Goal: Task Accomplishment & Management: Complete application form

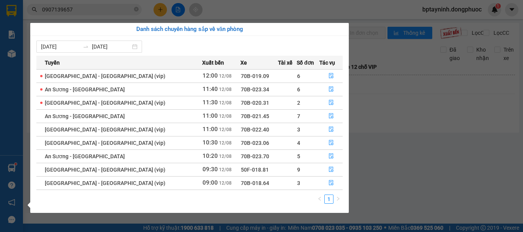
click at [470, 142] on section "Kết quả tìm kiếm ( 4 ) Bộ lọc Mã ĐH Trạng thái Món hàng Tổng cước Chưa cước Nhã…" at bounding box center [261, 116] width 523 height 232
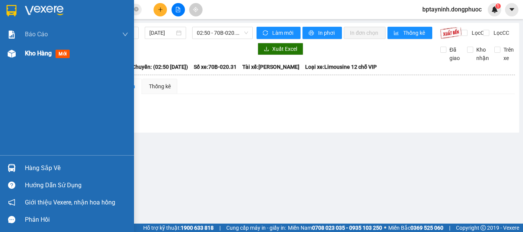
click at [10, 54] on img at bounding box center [12, 54] width 8 height 8
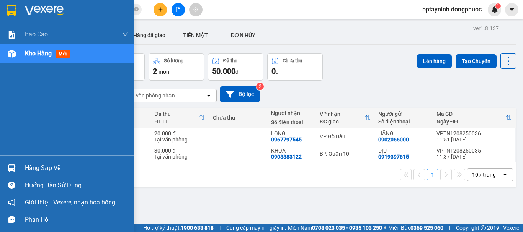
drag, startPoint x: 22, startPoint y: 166, endPoint x: 49, endPoint y: 164, distance: 26.9
click at [22, 167] on div "Hàng sắp về" at bounding box center [67, 168] width 134 height 17
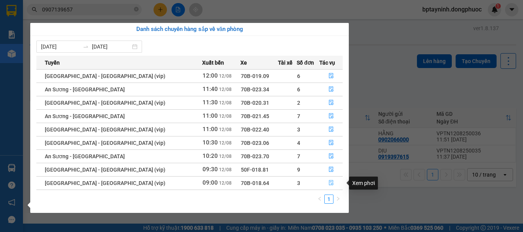
click at [330, 181] on icon "file-done" at bounding box center [331, 182] width 5 height 5
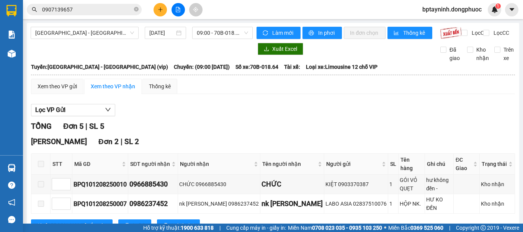
click at [23, 173] on main "[GEOGRAPHIC_DATA] - [GEOGRAPHIC_DATA] (vip) [DATE] 09:00 - 70B-018.64 Làm mới I…" at bounding box center [261, 112] width 523 height 224
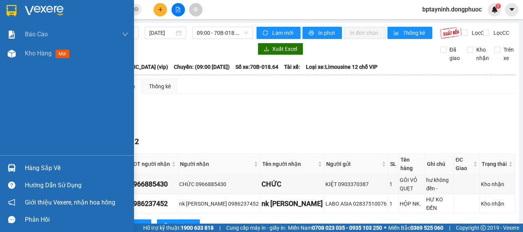
click at [16, 170] on div at bounding box center [11, 168] width 13 height 13
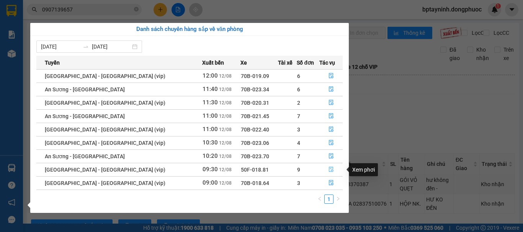
click at [328, 166] on button "button" at bounding box center [331, 170] width 23 height 12
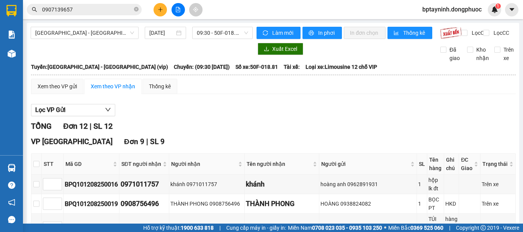
scroll to position [252, 0]
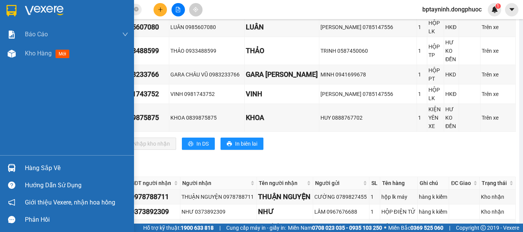
drag, startPoint x: 41, startPoint y: 169, endPoint x: 59, endPoint y: 165, distance: 18.0
click at [42, 169] on div "Hàng sắp về" at bounding box center [76, 168] width 103 height 11
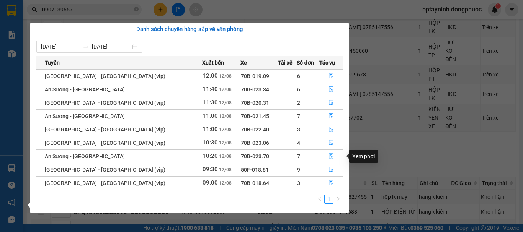
click at [330, 157] on icon "file-done" at bounding box center [331, 156] width 5 height 5
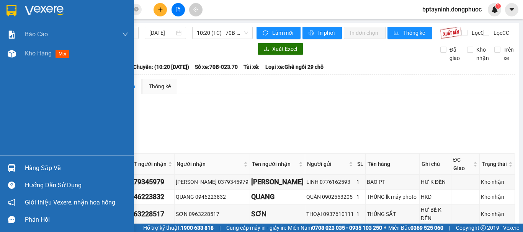
click at [26, 172] on div "Hàng sắp về" at bounding box center [76, 168] width 103 height 11
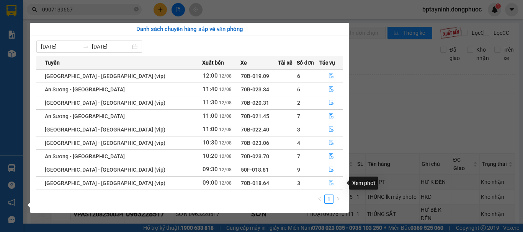
click at [331, 184] on button "button" at bounding box center [331, 183] width 23 height 12
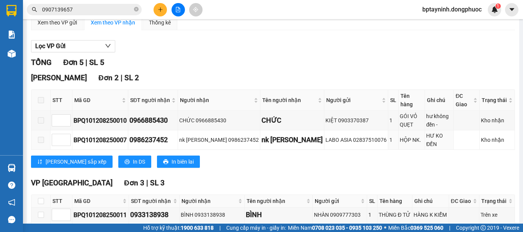
scroll to position [128, 0]
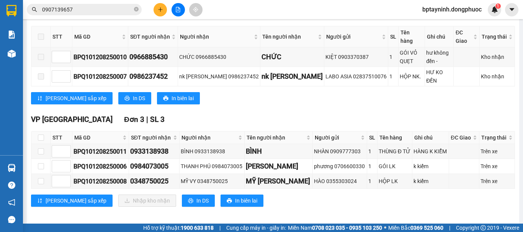
click at [370, 104] on div "[PERSON_NAME] sắp xếp In DS In biên lai" at bounding box center [273, 98] width 484 height 12
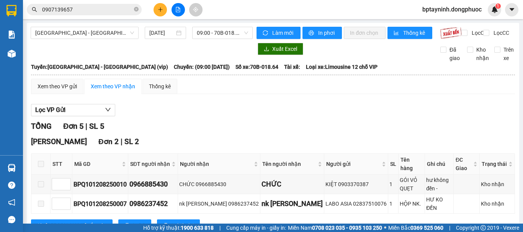
click at [124, 31] on span "[GEOGRAPHIC_DATA] - [GEOGRAPHIC_DATA] (vip)" at bounding box center [84, 32] width 99 height 11
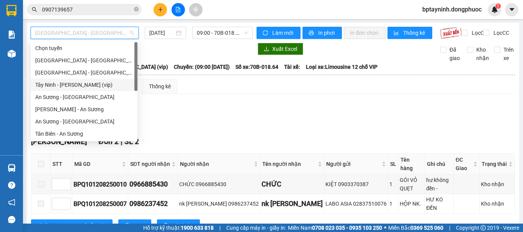
click at [93, 86] on div "Tây Ninh - [PERSON_NAME] (vip)" at bounding box center [84, 85] width 98 height 8
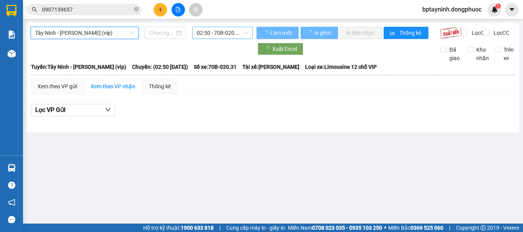
type input "[DATE]"
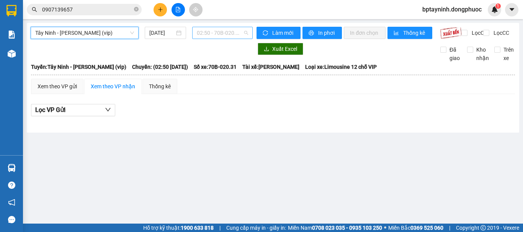
click at [209, 33] on span "02:50 - 70B-020.31" at bounding box center [222, 32] width 51 height 11
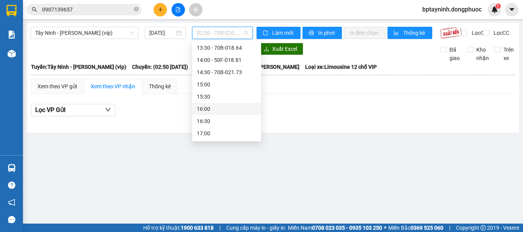
scroll to position [255, 0]
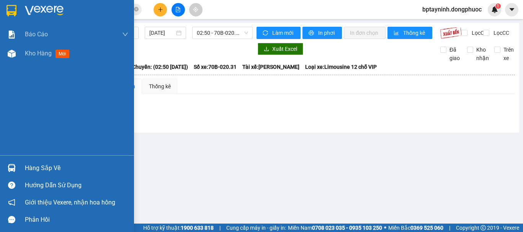
drag, startPoint x: 23, startPoint y: 173, endPoint x: 34, endPoint y: 166, distance: 13.2
click at [26, 170] on div "Hàng sắp về" at bounding box center [67, 168] width 134 height 17
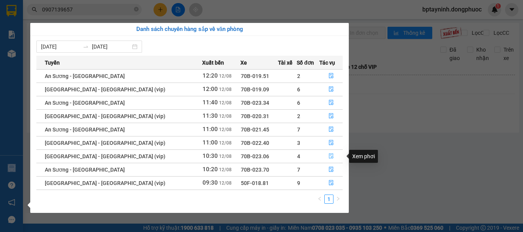
click at [329, 157] on icon "file-done" at bounding box center [331, 156] width 5 height 5
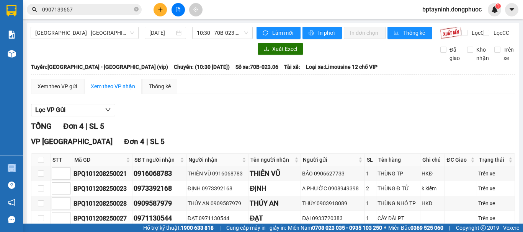
scroll to position [48, 0]
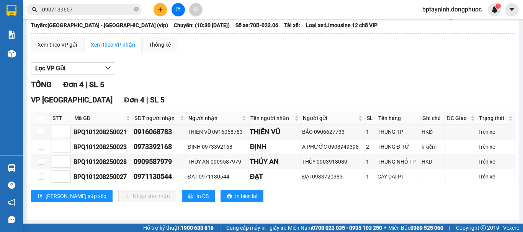
click at [347, 83] on div "TỔNG Đơn 4 | SL 5" at bounding box center [273, 85] width 484 height 12
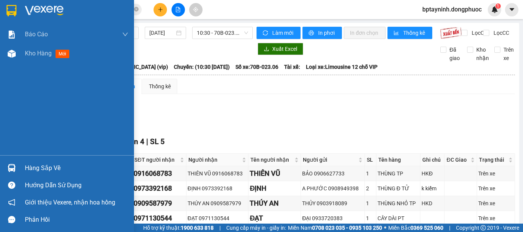
click at [13, 168] on img at bounding box center [12, 168] width 8 height 8
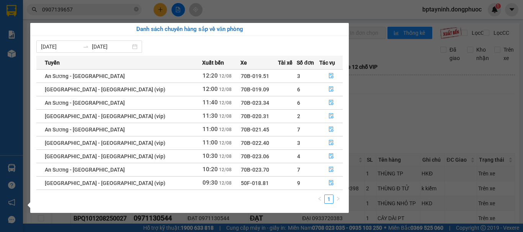
drag, startPoint x: 393, startPoint y: 110, endPoint x: 294, endPoint y: 3, distance: 145.5
click at [399, 111] on section "Kết quả tìm kiếm ( 4 ) Bộ lọc Mã ĐH Trạng thái Món hàng Tổng cước Chưa cước Nhã…" at bounding box center [261, 116] width 523 height 232
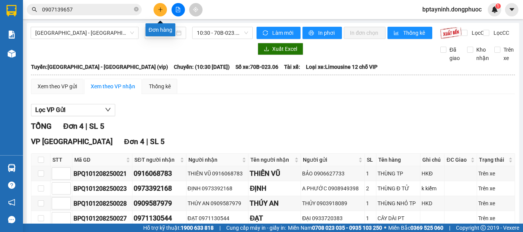
click at [156, 11] on button at bounding box center [160, 9] width 13 height 13
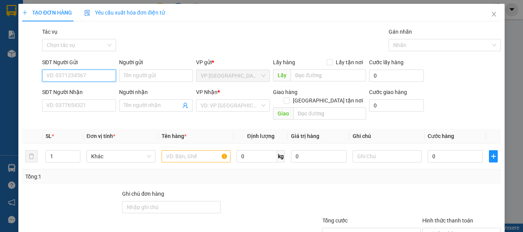
click at [75, 76] on input "SĐT Người Gửi" at bounding box center [79, 76] width 74 height 12
type input "0812929329"
click at [89, 90] on div "0812929329 - TUYẾN" at bounding box center [78, 91] width 64 height 8
type input "TUYẾN"
type input "0839519536"
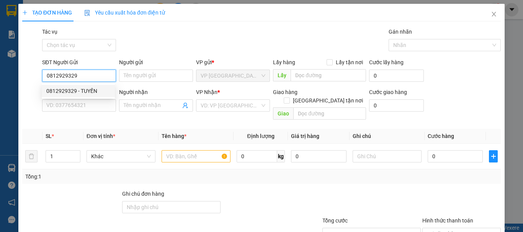
type input "VŨ"
type input "80.000"
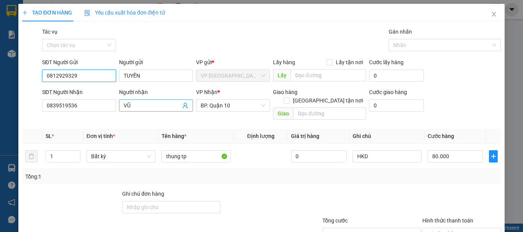
type input "0812929329"
click at [184, 105] on icon "user-add" at bounding box center [185, 106] width 6 height 6
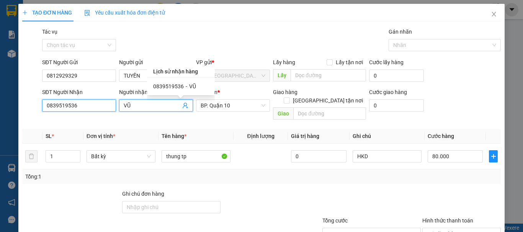
drag, startPoint x: 92, startPoint y: 106, endPoint x: 46, endPoint y: 136, distance: 55.0
click at [0, 132] on div "TẠO ĐƠN HÀNG Yêu cầu xuất hóa đơn điện tử Transit Pickup Surcharge Ids Transit …" at bounding box center [261, 116] width 523 height 232
type input "0849492914"
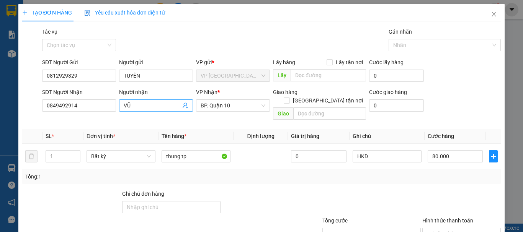
click at [160, 105] on input "VŨ" at bounding box center [152, 105] width 57 height 8
drag, startPoint x: 160, startPoint y: 105, endPoint x: 87, endPoint y: 114, distance: 73.6
click at [87, 114] on div "SĐT Người Nhận 0849492914 Người nhận [PERSON_NAME] VP Nhận * BP. Quận 10 Giao h…" at bounding box center [272, 105] width 462 height 35
type input "Ư"
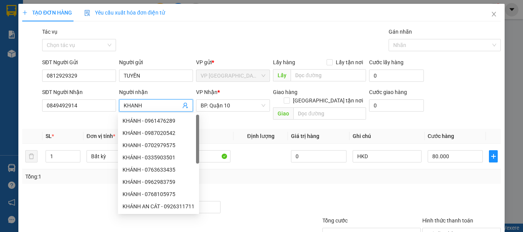
type input "KHANH"
drag, startPoint x: 303, startPoint y: 170, endPoint x: 263, endPoint y: 161, distance: 40.3
click at [302, 173] on div "Tổng: 1" at bounding box center [261, 177] width 473 height 8
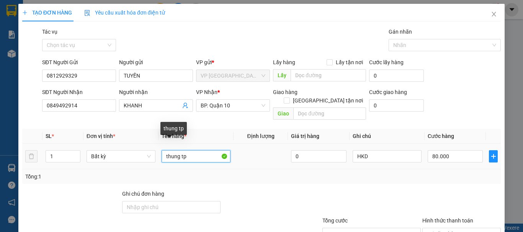
click at [200, 151] on input "thung tp" at bounding box center [196, 157] width 69 height 12
drag, startPoint x: 190, startPoint y: 147, endPoint x: 47, endPoint y: 162, distance: 143.6
click at [47, 162] on div "SL * Đơn vị tính * Tên hàng * Định lượng Giá trị hàng Ghi chú Cước hàng 1 Bất k…" at bounding box center [261, 156] width 479 height 55
type input "S"
type input "HS"
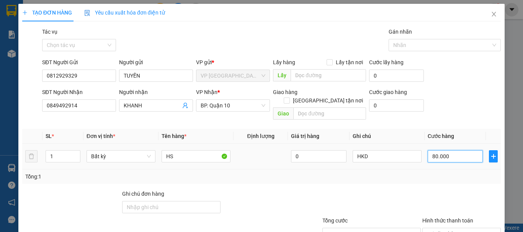
click at [468, 151] on input "80.000" at bounding box center [455, 157] width 55 height 12
type input "3"
type input "30"
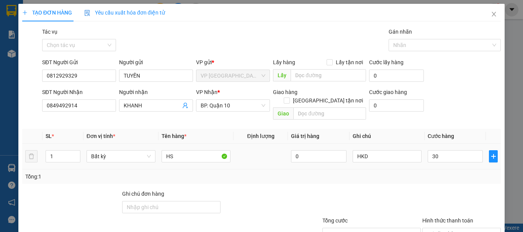
type input "30.000"
click at [434, 192] on div at bounding box center [462, 203] width 80 height 27
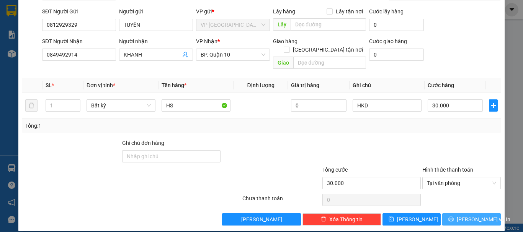
click at [473, 216] on span "[PERSON_NAME] và In" at bounding box center [484, 220] width 54 height 8
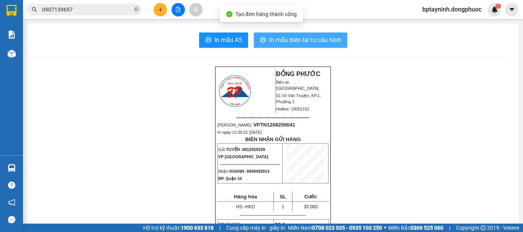
click at [309, 46] on button "In mẫu biên lai tự cấu hình" at bounding box center [300, 40] width 93 height 15
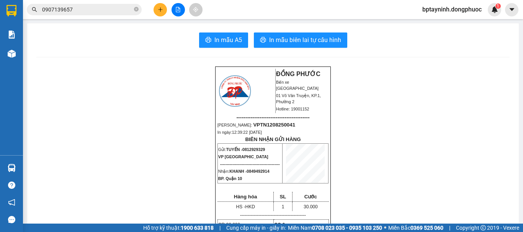
click at [158, 15] on button at bounding box center [160, 9] width 13 height 13
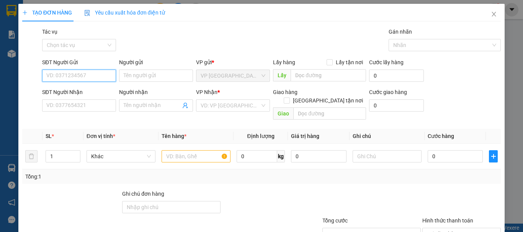
click at [76, 77] on input "SĐT Người Gửi" at bounding box center [79, 76] width 74 height 12
type input "0937697070"
click at [87, 88] on div "0937697070 - [PERSON_NAME]" at bounding box center [83, 91] width 75 height 8
type input "[PERSON_NAME]"
type input "0338198127"
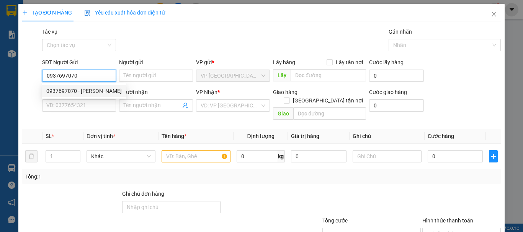
type input "LINH"
type input "40.000"
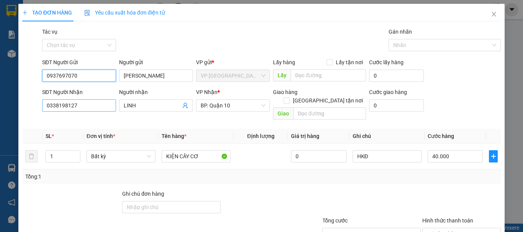
type input "0937697070"
click at [93, 102] on input "0338198127" at bounding box center [79, 106] width 74 height 12
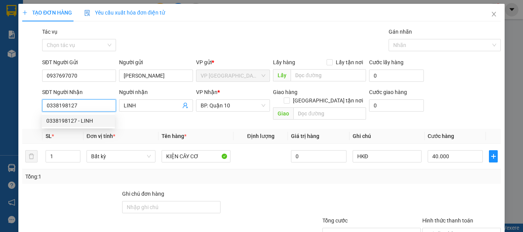
click at [73, 119] on div "0338198127 - LINH" at bounding box center [78, 121] width 64 height 8
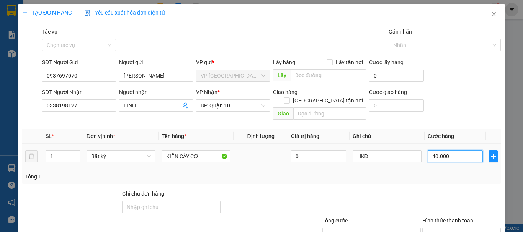
drag, startPoint x: 454, startPoint y: 151, endPoint x: 445, endPoint y: 150, distance: 8.8
click at [454, 151] on input "40.000" at bounding box center [455, 157] width 55 height 12
type input "3"
type input "30"
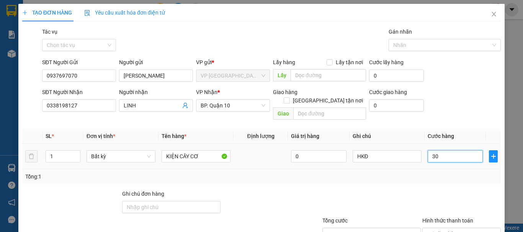
type input "30"
click at [424, 177] on div "Transit Pickup Surcharge Ids Transit Deliver Surcharge Ids Transit Deliver Surc…" at bounding box center [261, 152] width 479 height 249
type input "30.000"
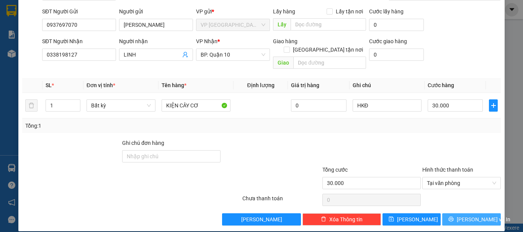
click at [461, 214] on button "[PERSON_NAME] và In" at bounding box center [471, 220] width 59 height 12
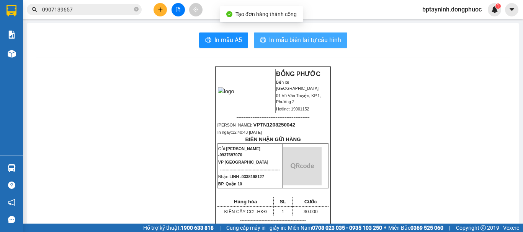
click at [299, 36] on span "In mẫu biên lai tự cấu hình" at bounding box center [305, 40] width 72 height 10
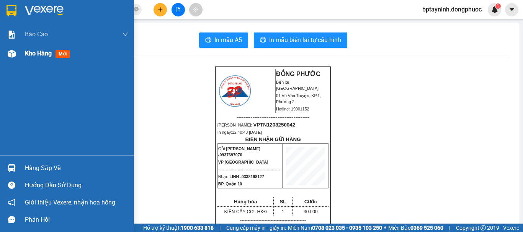
click at [41, 52] on span "Kho hàng" at bounding box center [38, 53] width 27 height 7
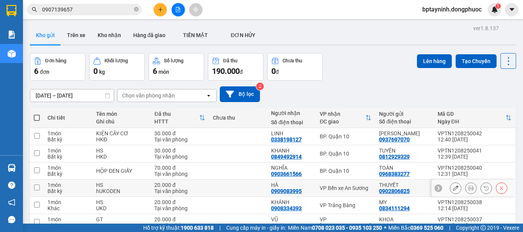
scroll to position [39, 0]
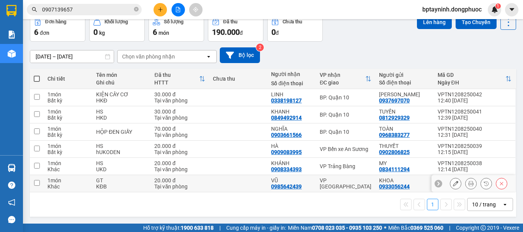
click at [344, 183] on div "VP [GEOGRAPHIC_DATA]" at bounding box center [346, 184] width 52 height 12
checkbox input "true"
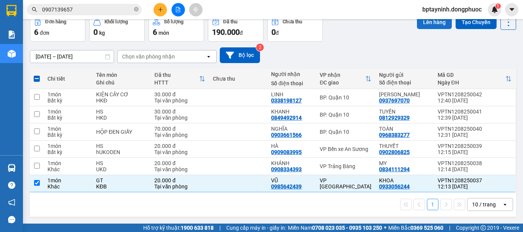
click at [424, 22] on button "Lên hàng" at bounding box center [434, 22] width 35 height 14
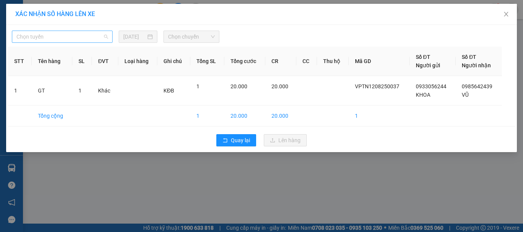
click at [75, 36] on span "Chọn tuyến" at bounding box center [62, 36] width 92 height 11
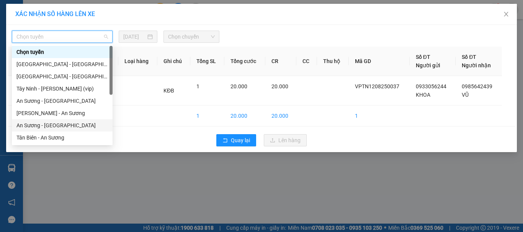
click at [60, 124] on div "An Sương - [GEOGRAPHIC_DATA]" at bounding box center [62, 125] width 92 height 8
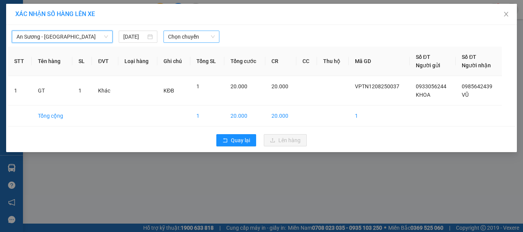
click at [195, 36] on span "Chọn chuyến" at bounding box center [191, 36] width 47 height 11
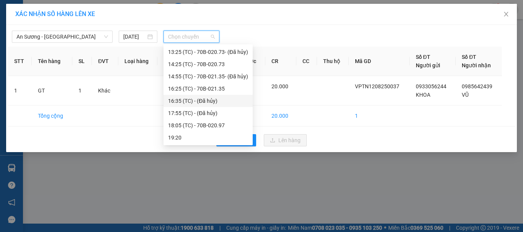
scroll to position [10, 0]
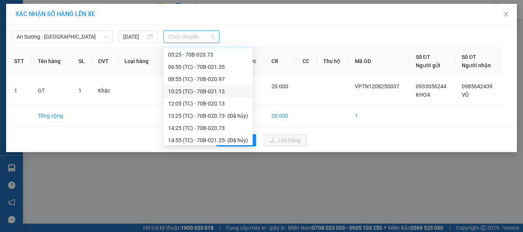
click at [223, 91] on div "10:25 (TC) - 70B-021.13" at bounding box center [208, 91] width 80 height 8
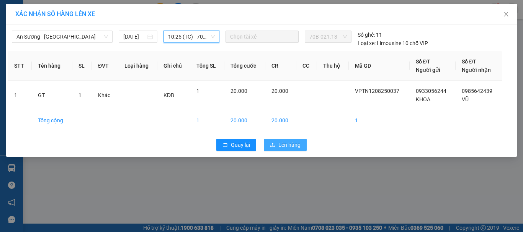
click at [285, 143] on span "Lên hàng" at bounding box center [289, 145] width 22 height 8
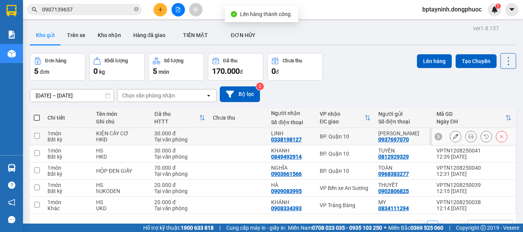
scroll to position [35, 0]
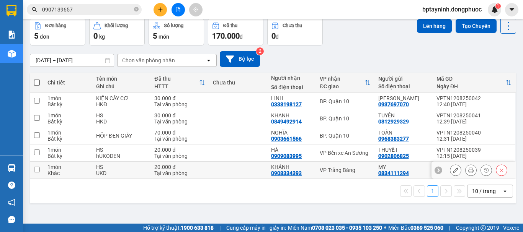
click at [342, 157] on td "VP Bến xe An Sương" at bounding box center [345, 153] width 58 height 17
checkbox input "true"
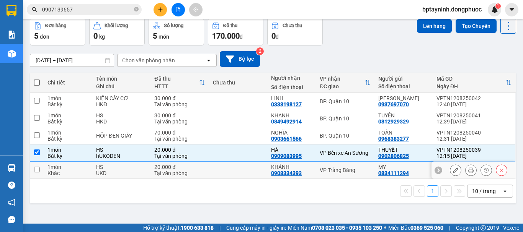
click at [341, 169] on div "VP Trảng Bàng" at bounding box center [345, 170] width 51 height 6
checkbox input "true"
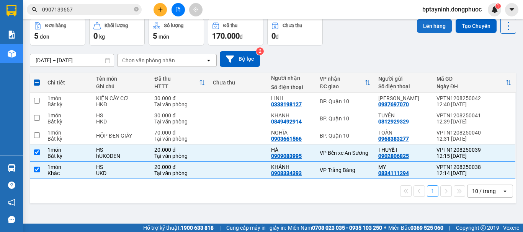
click at [425, 29] on button "Lên hàng" at bounding box center [434, 26] width 35 height 14
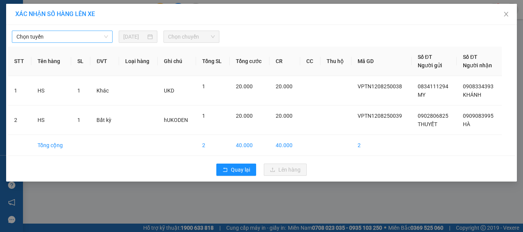
click at [76, 39] on span "Chọn tuyến" at bounding box center [62, 36] width 92 height 11
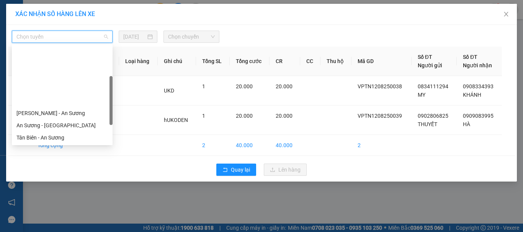
scroll to position [110, 0]
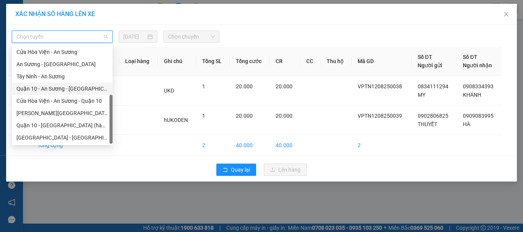
click at [65, 79] on div "Tây Ninh - An Sương" at bounding box center [62, 76] width 92 height 8
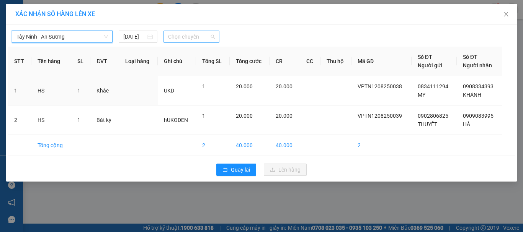
click at [185, 34] on span "Chọn chuyến" at bounding box center [191, 36] width 47 height 11
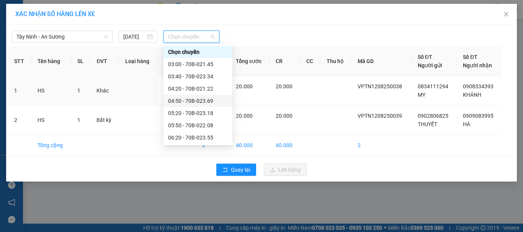
scroll to position [255, 0]
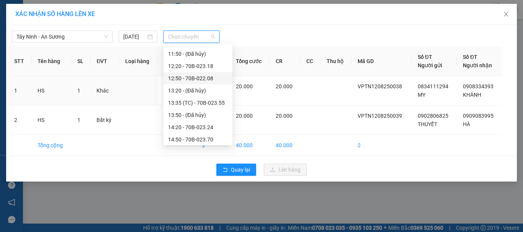
click at [219, 78] on div "12:50 - 70B-022.08" at bounding box center [198, 78] width 60 height 8
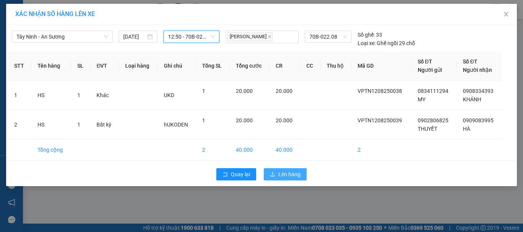
click at [286, 175] on span "Lên hàng" at bounding box center [289, 174] width 22 height 8
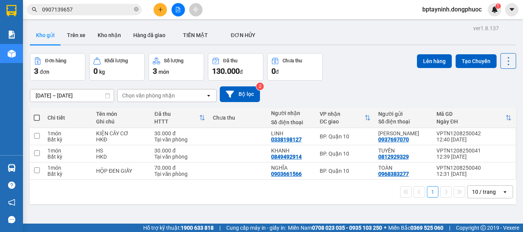
click at [103, 8] on input "0907139657" at bounding box center [87, 9] width 90 height 8
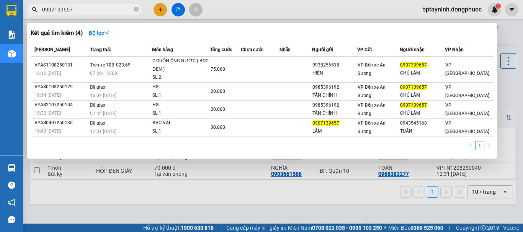
drag, startPoint x: 103, startPoint y: 8, endPoint x: 0, endPoint y: 30, distance: 105.3
click at [0, 30] on section "Kết quả tìm kiếm ( 4 ) Bộ lọc Mã ĐH Trạng thái Món hàng Tổng cước Chưa cước Nhã…" at bounding box center [261, 116] width 523 height 232
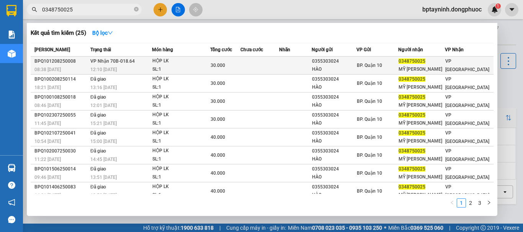
type input "0348750025"
click at [212, 64] on span "30.000" at bounding box center [218, 65] width 15 height 5
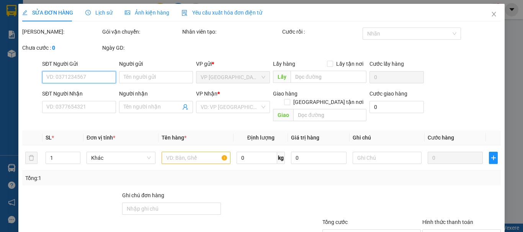
type input "0355303024"
type input "HÀO"
type input "0348750025"
type input "MỸ [PERSON_NAME]"
type input "30.000"
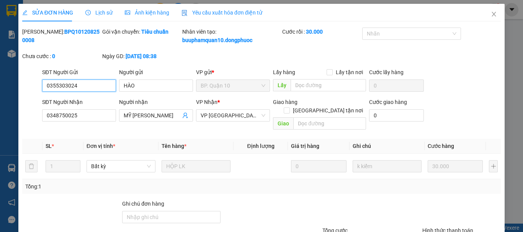
scroll to position [61, 0]
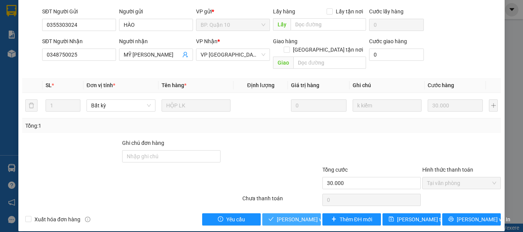
click at [293, 216] on span "[PERSON_NAME] và Giao hàng" at bounding box center [314, 220] width 74 height 8
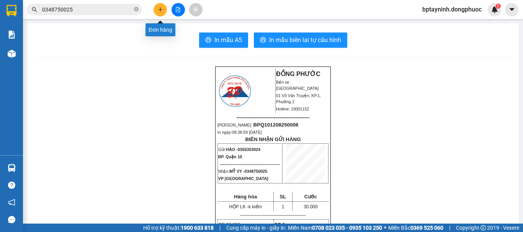
click at [177, 8] on icon "file-add" at bounding box center [177, 9] width 5 height 5
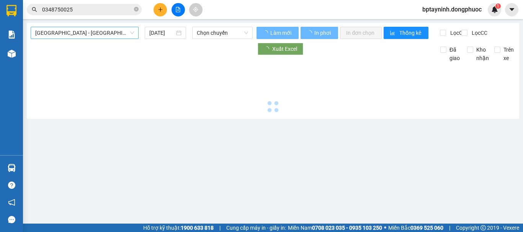
click at [92, 35] on span "[GEOGRAPHIC_DATA] - [GEOGRAPHIC_DATA] (vip)" at bounding box center [84, 32] width 99 height 11
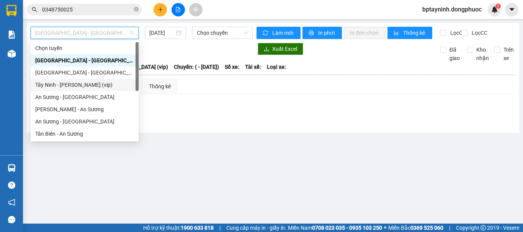
click at [109, 88] on div "Tây Ninh - [PERSON_NAME] (vip)" at bounding box center [84, 85] width 99 height 8
type input "[DATE]"
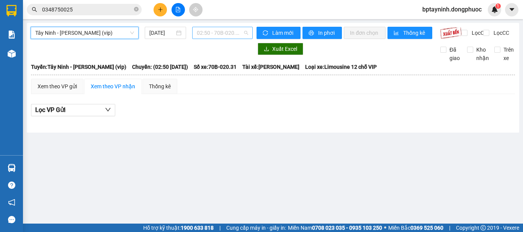
click at [237, 31] on span "02:50 - 70B-020.31" at bounding box center [222, 32] width 51 height 11
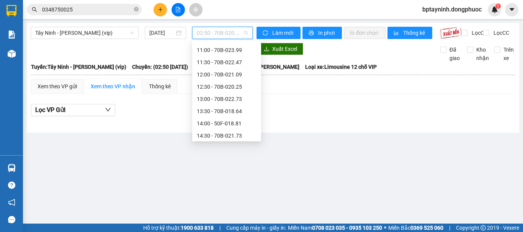
scroll to position [319, 0]
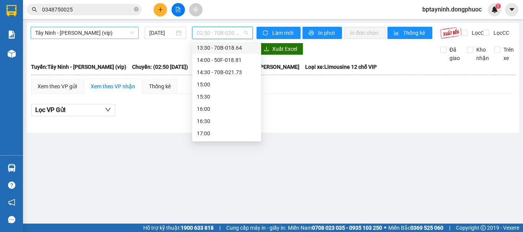
click at [95, 36] on span "Tây Ninh - [PERSON_NAME] (vip)" at bounding box center [84, 32] width 99 height 11
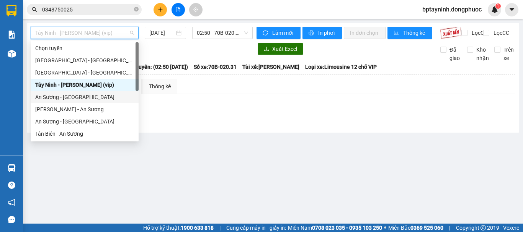
scroll to position [110, 0]
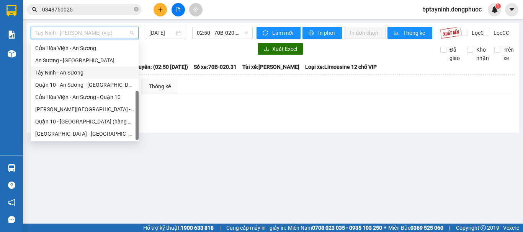
click at [85, 75] on div "Tây Ninh - An Sương" at bounding box center [84, 73] width 99 height 8
type input "[DATE]"
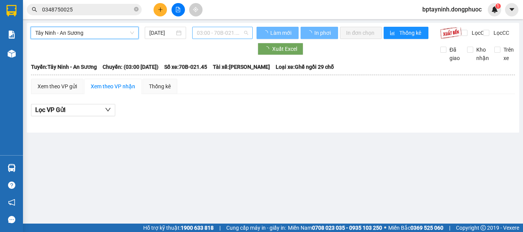
click at [220, 35] on span "03:00 - 70B-021.45" at bounding box center [222, 32] width 51 height 11
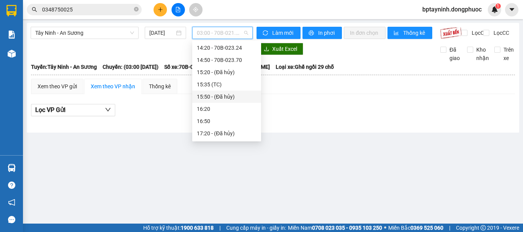
scroll to position [268, 0]
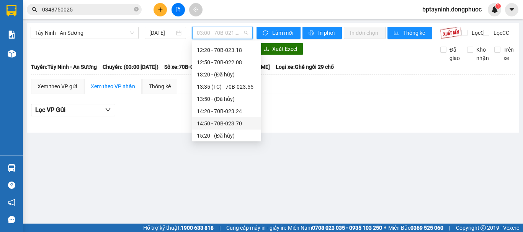
click at [340, 125] on div "Lọc VP Gửi" at bounding box center [273, 112] width 484 height 25
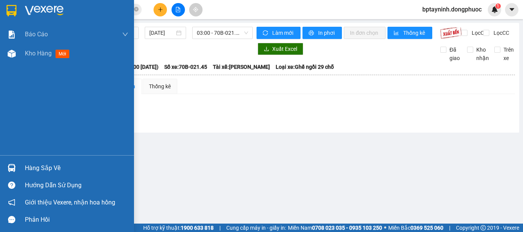
click at [65, 164] on div "Hàng sắp về" at bounding box center [76, 168] width 103 height 11
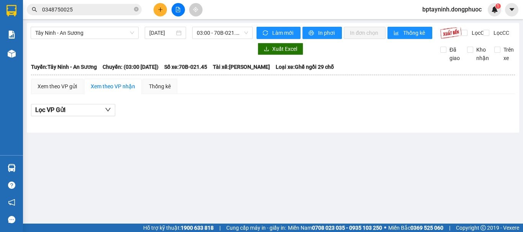
click at [368, 116] on section "Kết quả tìm kiếm ( 25 ) Bộ lọc Mã ĐH Trạng thái Món hàng Tổng cước Chưa cước Nh…" at bounding box center [261, 116] width 523 height 232
click at [157, 11] on button at bounding box center [160, 9] width 13 height 13
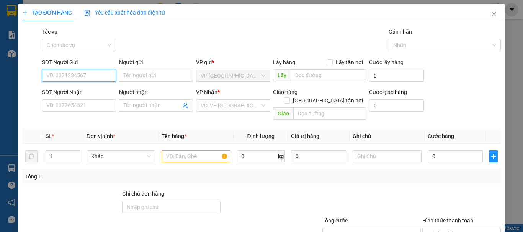
click at [87, 72] on input "SĐT Người Gửi" at bounding box center [79, 76] width 74 height 12
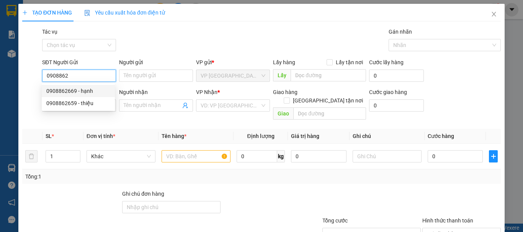
click at [96, 89] on div "0908862669 - hạnh" at bounding box center [78, 91] width 64 height 8
type input "0908862669"
type input "hạnh"
type input "0918151658"
type input "BẢO"
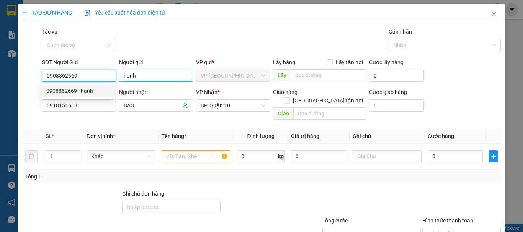
type input "40.000"
type input "0908862669"
click at [99, 80] on div "SĐT Người Gửi 0908862669 Người gửi hạnh VP gửi * VP [GEOGRAPHIC_DATA] Lấy hàng …" at bounding box center [272, 71] width 462 height 27
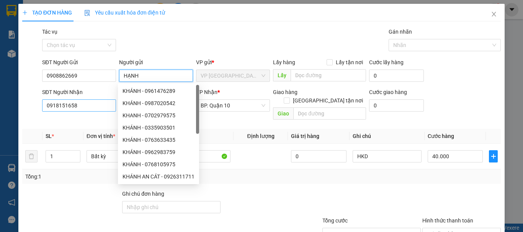
type input "HẠNH"
click at [91, 100] on input "0918151658" at bounding box center [79, 106] width 74 height 12
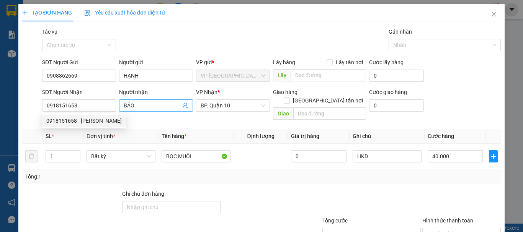
click at [184, 105] on icon "user-add" at bounding box center [185, 106] width 6 height 6
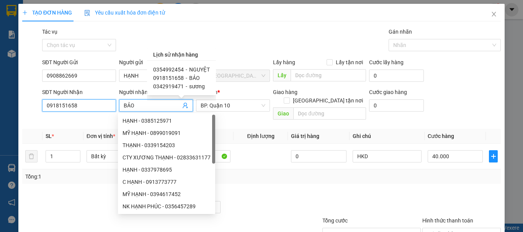
drag, startPoint x: 0, startPoint y: 124, endPoint x: 0, endPoint y: 136, distance: 11.9
click at [0, 136] on div "TẠO ĐƠN HÀNG Yêu cầu xuất hóa đơn điện tử Transit Pickup Surcharge Ids Transit …" at bounding box center [261, 116] width 523 height 232
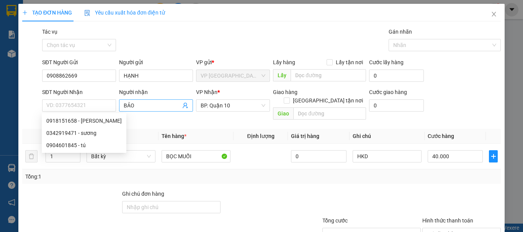
click at [139, 105] on input "BẢO" at bounding box center [152, 105] width 57 height 8
click at [83, 111] on div "SĐT Người Nhận VD: 0377654321 Người nhận BẢO BẢO VP Nhận * BP. Quận 10 Giao hàn…" at bounding box center [272, 105] width 462 height 35
click at [81, 111] on input "SĐT Người Nhận" at bounding box center [79, 106] width 74 height 12
click at [279, 190] on div at bounding box center [271, 203] width 100 height 27
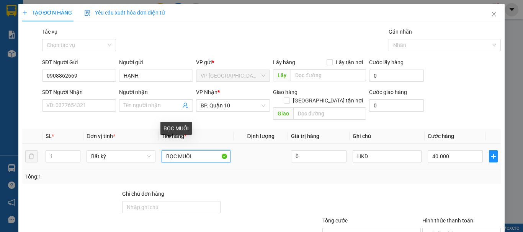
drag, startPoint x: 208, startPoint y: 146, endPoint x: 91, endPoint y: 162, distance: 118.3
click at [91, 162] on div "SL * Đơn vị tính * Tên hàng * Định lượng Giá trị hàng Ghi chú Cước hàng 1 Bất k…" at bounding box center [261, 156] width 479 height 55
type input "BỌC GT"
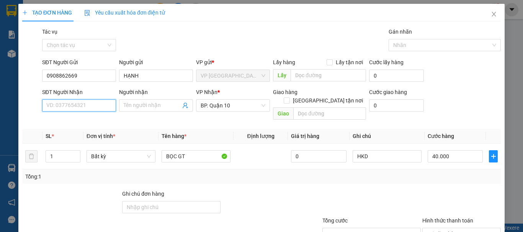
click at [84, 105] on input "SĐT Người Nhận" at bounding box center [79, 106] width 74 height 12
type input "0866705412"
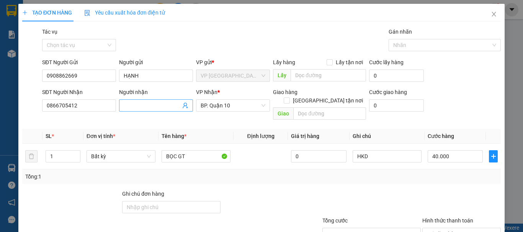
click at [134, 106] on input "Người nhận" at bounding box center [152, 105] width 57 height 8
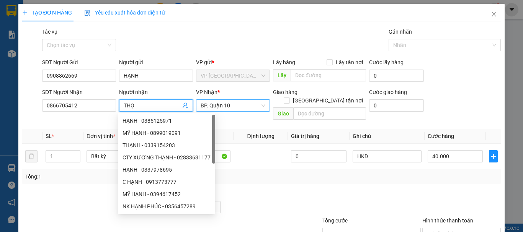
click at [245, 103] on span "BP. Quận 10" at bounding box center [233, 105] width 65 height 11
type input "THỌ"
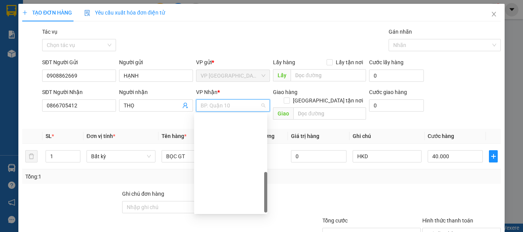
scroll to position [196, 0]
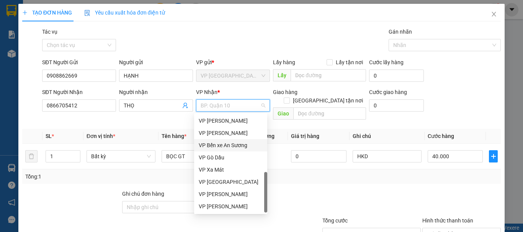
click at [240, 144] on div "VP Bến xe An Sương" at bounding box center [231, 145] width 64 height 8
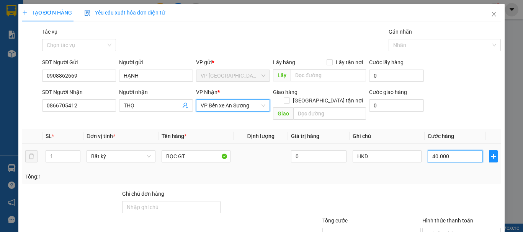
click at [470, 151] on input "40.000" at bounding box center [455, 157] width 55 height 12
type input "2"
type input "20"
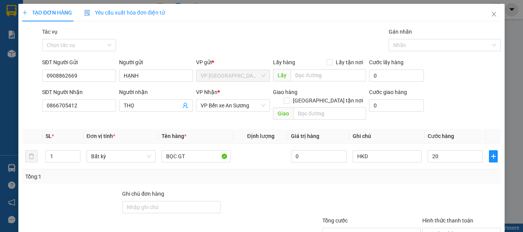
click at [433, 170] on div "Tổng: 1" at bounding box center [261, 177] width 479 height 15
type input "20.000"
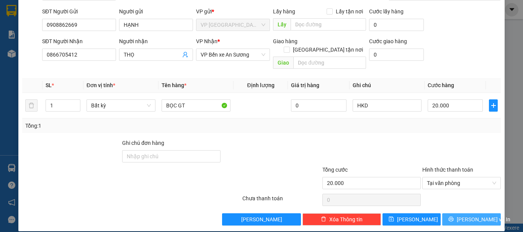
click at [481, 216] on span "[PERSON_NAME] và In" at bounding box center [484, 220] width 54 height 8
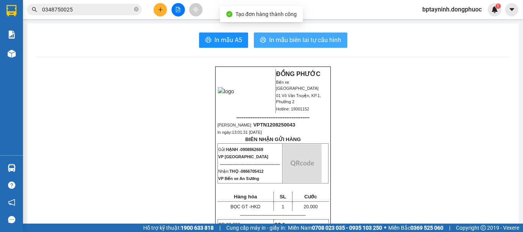
click at [320, 43] on span "In mẫu biên lai tự cấu hình" at bounding box center [305, 40] width 72 height 10
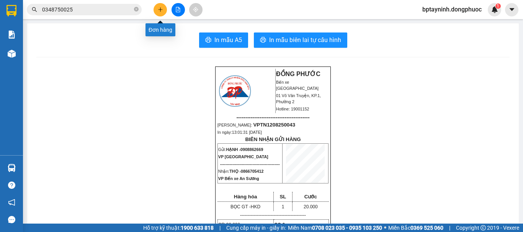
click at [162, 7] on icon "plus" at bounding box center [160, 9] width 5 height 5
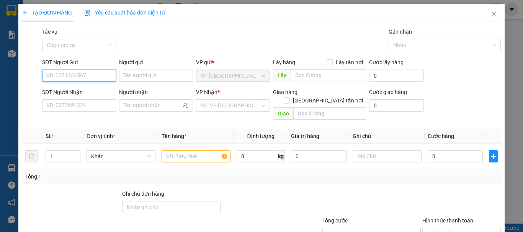
click at [79, 78] on input "SĐT Người Gửi" at bounding box center [79, 76] width 74 height 12
type input "0394427317"
click at [86, 88] on div "0394427317 - NGÂN" at bounding box center [78, 91] width 64 height 8
type input "NGÂN"
type input "0972158839"
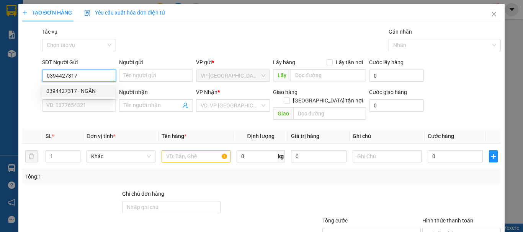
type input "HUY"
type input "55.000"
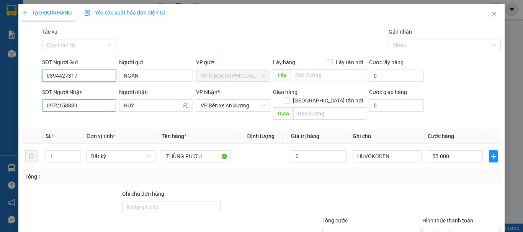
type input "0394427317"
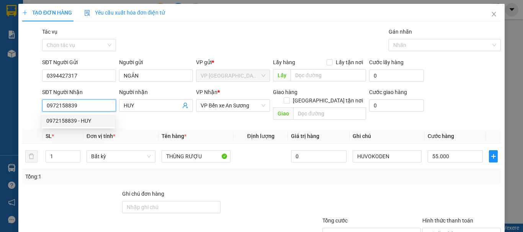
drag, startPoint x: 92, startPoint y: 108, endPoint x: 8, endPoint y: 114, distance: 84.1
click at [3, 114] on div "TẠO ĐƠN HÀNG Yêu cầu xuất hóa đơn điện tử Transit Pickup Surcharge Ids Transit …" at bounding box center [261, 116] width 523 height 232
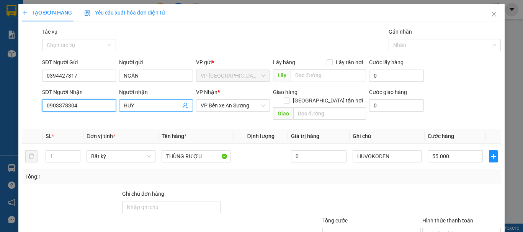
type input "0903378304"
click at [138, 108] on input "HUY" at bounding box center [152, 105] width 57 height 8
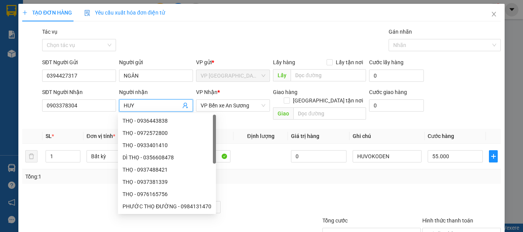
drag, startPoint x: 131, startPoint y: 108, endPoint x: 106, endPoint y: 113, distance: 25.7
click at [106, 113] on div "SĐT Người Nhận 0903378304 Người nhận HUY VP Nhận * VP Bến xe An Sương Giao hàng…" at bounding box center [272, 105] width 462 height 35
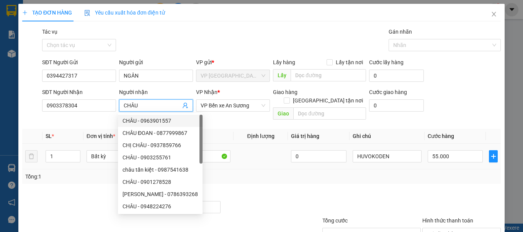
type input "CHÂU"
drag, startPoint x: 223, startPoint y: 157, endPoint x: 229, endPoint y: 161, distance: 7.6
click at [229, 161] on td "THÙNG RƯỢU" at bounding box center [196, 157] width 75 height 26
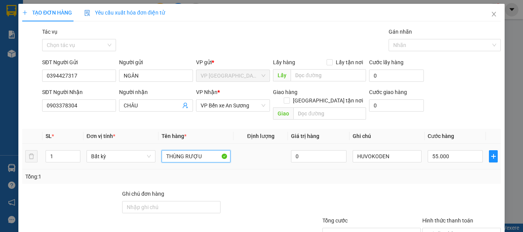
drag, startPoint x: 208, startPoint y: 147, endPoint x: 108, endPoint y: 160, distance: 100.8
click at [108, 160] on tr "1 Bất kỳ THÙNG RƯỢU 0 HUVOKODEN 55.000" at bounding box center [261, 157] width 479 height 26
click at [208, 151] on input "THÙNG RƯỢU" at bounding box center [196, 157] width 69 height 12
drag, startPoint x: 204, startPoint y: 149, endPoint x: 184, endPoint y: 151, distance: 19.6
click at [184, 151] on input "THÙNG RƯỢU" at bounding box center [196, 157] width 69 height 12
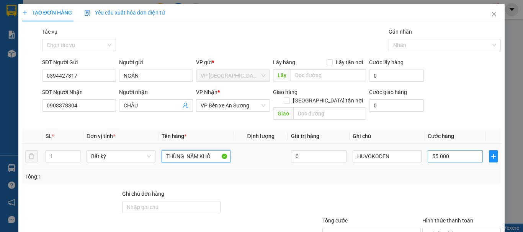
type input "THÙNG NẤM KHÔ"
drag, startPoint x: 463, startPoint y: 146, endPoint x: 456, endPoint y: 150, distance: 8.4
click at [463, 151] on input "55.000" at bounding box center [455, 157] width 55 height 12
type input "2"
type input "25"
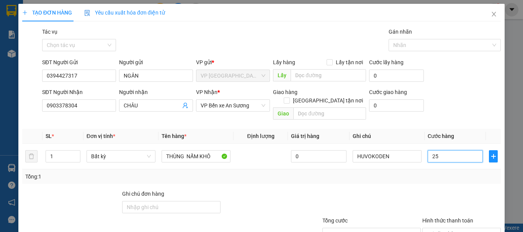
type input "25"
click at [434, 190] on div at bounding box center [462, 203] width 80 height 27
type input "25.000"
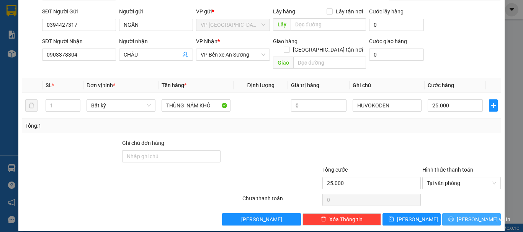
click at [469, 216] on span "[PERSON_NAME] và In" at bounding box center [484, 220] width 54 height 8
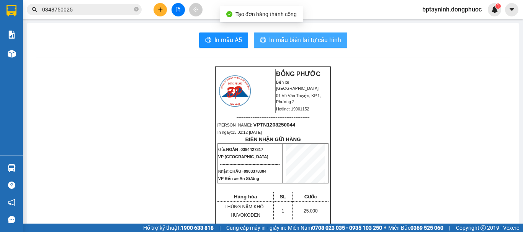
click at [304, 41] on span "In mẫu biên lai tự cấu hình" at bounding box center [305, 40] width 72 height 10
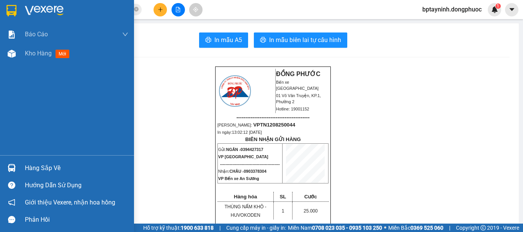
drag, startPoint x: 29, startPoint y: 165, endPoint x: 36, endPoint y: 165, distance: 6.5
click at [29, 165] on div "Hàng sắp về" at bounding box center [76, 168] width 103 height 11
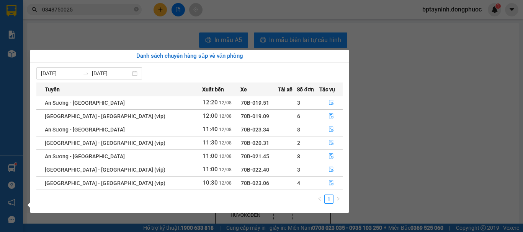
click at [403, 119] on section "Kết quả tìm kiếm ( 25 ) Bộ lọc Mã ĐH Trạng thái Món hàng Tổng cước Chưa cước Nh…" at bounding box center [261, 116] width 523 height 232
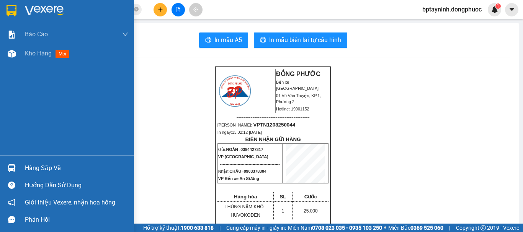
click at [31, 165] on div "Hàng sắp về" at bounding box center [76, 168] width 103 height 11
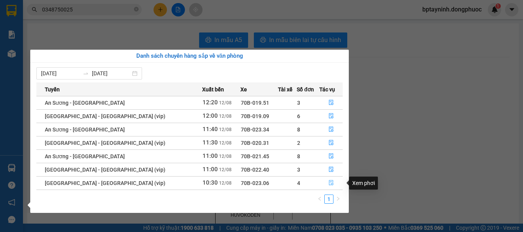
click at [329, 183] on icon "file-done" at bounding box center [331, 183] width 5 height 5
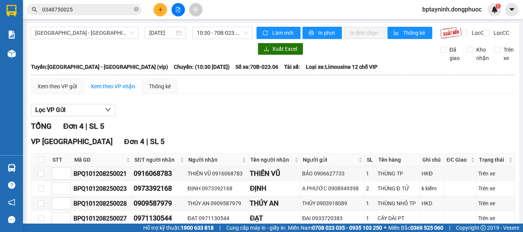
scroll to position [48, 0]
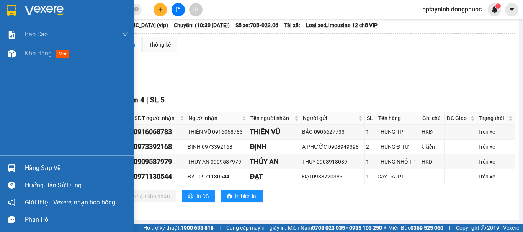
click at [9, 164] on div at bounding box center [11, 168] width 13 height 13
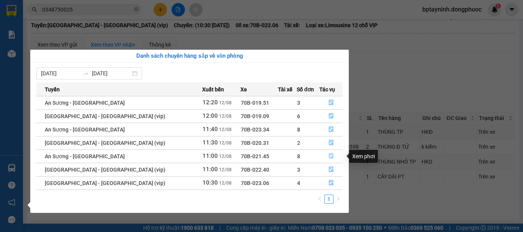
click at [332, 157] on button "button" at bounding box center [331, 157] width 23 height 12
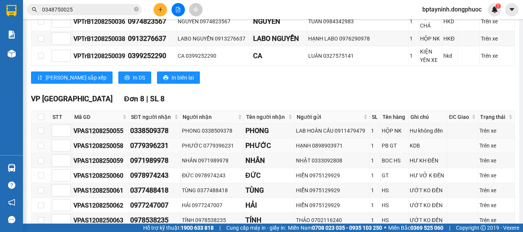
scroll to position [319, 0]
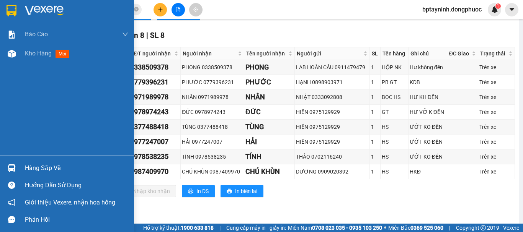
click at [24, 168] on div "Hàng sắp về" at bounding box center [67, 168] width 134 height 17
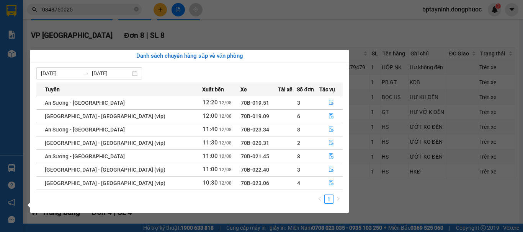
click at [98, 22] on section "Kết quả tìm kiếm ( 25 ) Bộ lọc Mã ĐH Trạng thái Món hàng Tổng cước Chưa cước Nh…" at bounding box center [261, 116] width 523 height 232
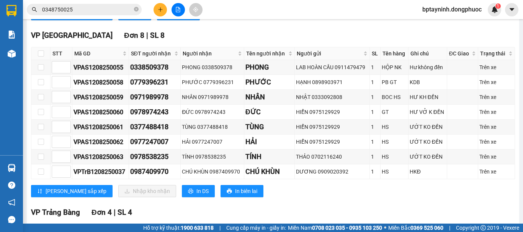
click at [91, 11] on input "0348750025" at bounding box center [87, 9] width 90 height 8
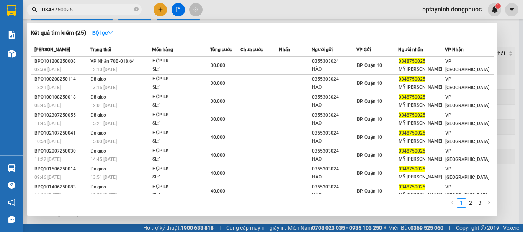
drag, startPoint x: 91, startPoint y: 11, endPoint x: 17, endPoint y: 21, distance: 75.0
click at [17, 21] on section "Kết quả tìm kiếm ( 25 ) Bộ lọc Mã ĐH Trạng thái Món hàng Tổng cước Chưa cước Nh…" at bounding box center [261, 116] width 523 height 232
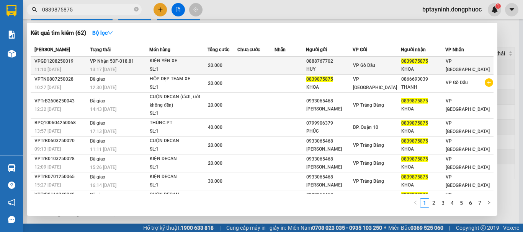
type input "0839875875"
click at [176, 65] on div "KIỆN YÊN XE" at bounding box center [178, 61] width 57 height 8
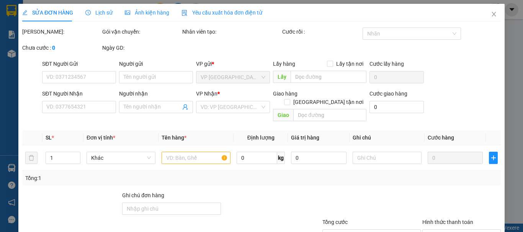
type input "0888767702"
type input "HUY"
type input "0839875875"
type input "KHOA"
type input "20.000"
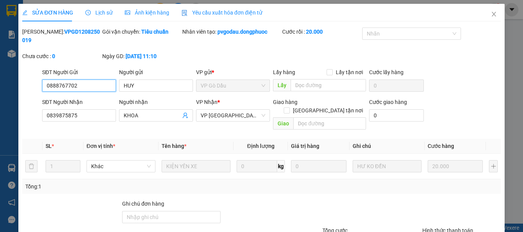
scroll to position [52, 0]
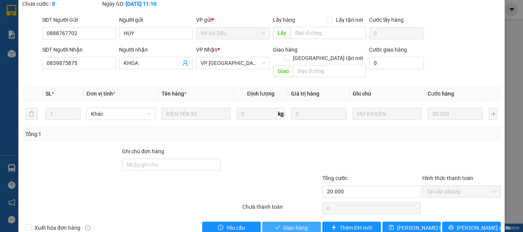
click at [286, 224] on span "Giao hàng" at bounding box center [295, 228] width 25 height 8
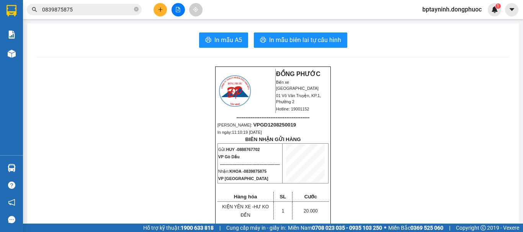
scroll to position [383, 0]
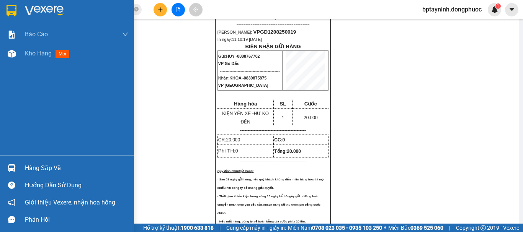
click at [22, 170] on div "Hàng sắp về" at bounding box center [67, 168] width 134 height 17
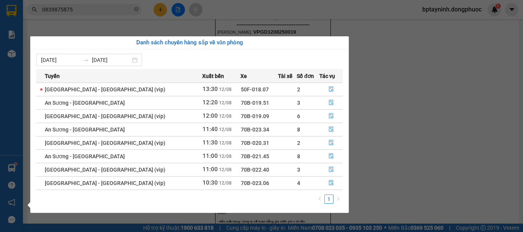
click at [379, 127] on section "Kết quả tìm kiếm ( 62 ) Bộ lọc Mã ĐH Trạng thái Món hàng Tổng cước Chưa cước Nh…" at bounding box center [261, 116] width 523 height 232
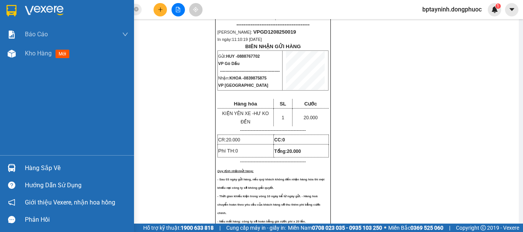
click at [45, 167] on div "Hàng sắp về" at bounding box center [76, 168] width 103 height 11
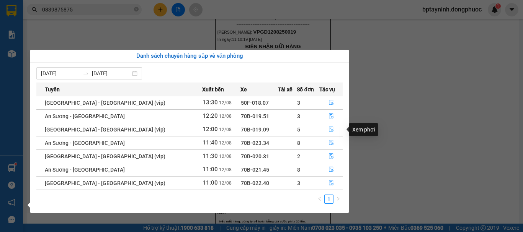
click at [329, 130] on icon "file-done" at bounding box center [331, 129] width 5 height 5
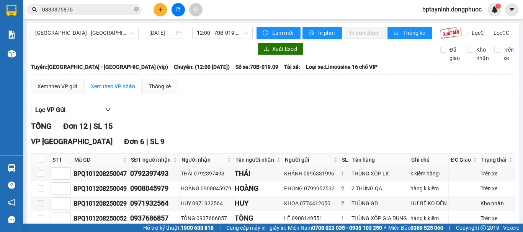
scroll to position [64, 0]
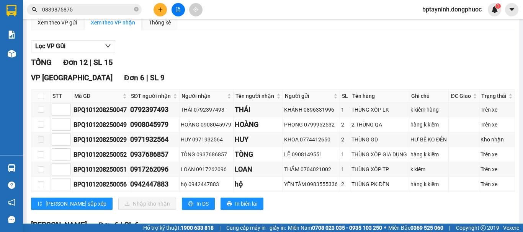
click at [157, 13] on button at bounding box center [160, 9] width 13 height 13
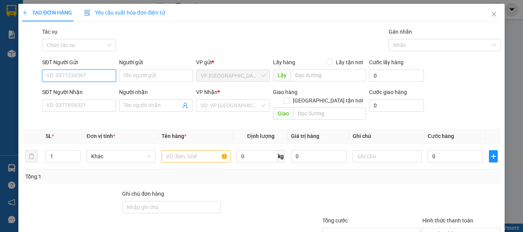
click at [78, 74] on input "SĐT Người Gửi" at bounding box center [79, 76] width 74 height 12
type input "0"
click at [250, 180] on div "Transit Pickup Surcharge Ids Transit Deliver Surcharge Ids Transit Deliver Surc…" at bounding box center [261, 152] width 479 height 249
click at [492, 13] on icon "close" at bounding box center [494, 14] width 4 height 5
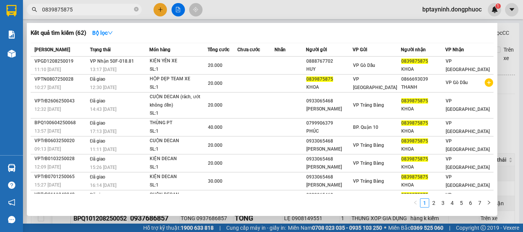
click at [80, 9] on input "0839875875" at bounding box center [87, 9] width 90 height 8
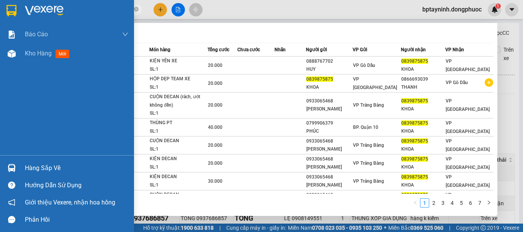
click at [15, 26] on section "Kết quả tìm kiếm ( 62 ) Bộ lọc Mã ĐH Trạng thái Món hàng Tổng cước Chưa cước Nh…" at bounding box center [261, 116] width 523 height 232
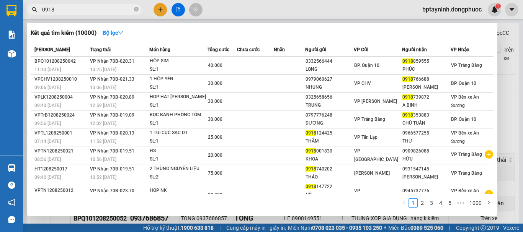
type input "0918"
click at [161, 6] on div at bounding box center [261, 116] width 523 height 232
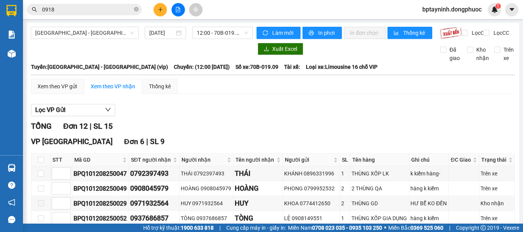
click at [161, 10] on icon "plus" at bounding box center [160, 9] width 4 height 0
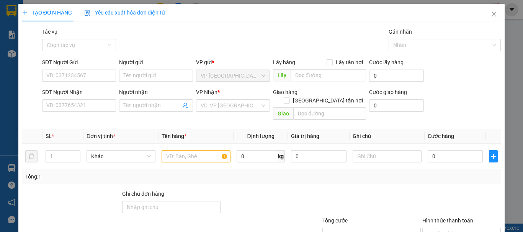
click at [60, 69] on div "SĐT Người Gửi" at bounding box center [79, 63] width 74 height 11
click at [64, 74] on input "SĐT Người Gửi" at bounding box center [79, 76] width 74 height 12
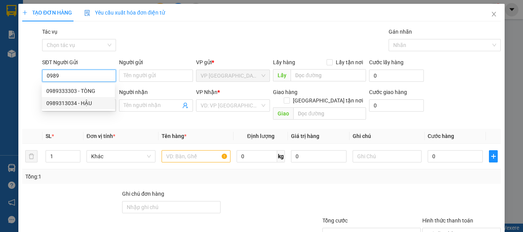
click at [93, 105] on div "0989313034 - HẬU" at bounding box center [78, 103] width 64 height 8
type input "0989313034"
type input "HẬU"
type input "0765002002"
type input "HIỀN"
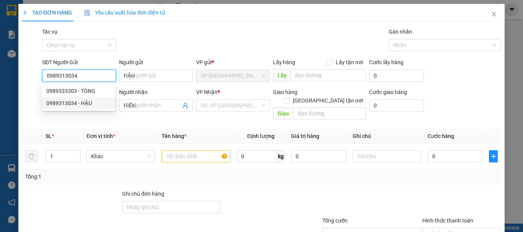
type input "30.000"
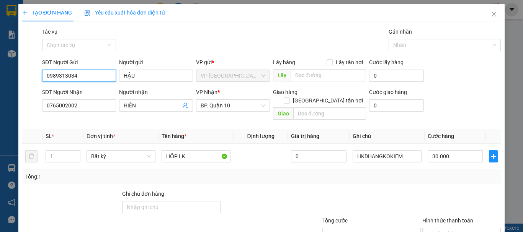
scroll to position [51, 0]
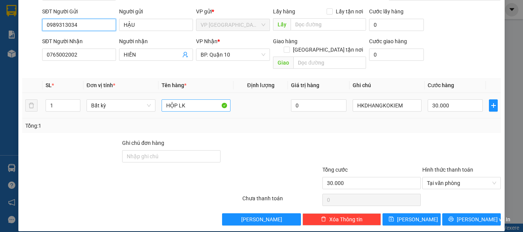
type input "0989313034"
drag, startPoint x: 175, startPoint y: 98, endPoint x: 106, endPoint y: 121, distance: 72.9
click at [106, 121] on div "SL * Đơn vị tính * Tên hàng * Định lượng Giá trị hàng Ghi chú Cước hàng 1 Bất k…" at bounding box center [261, 105] width 479 height 55
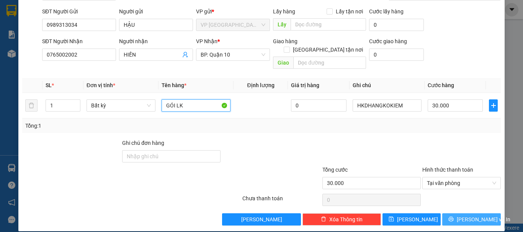
type input "GÓI LK"
drag, startPoint x: 468, startPoint y: 214, endPoint x: 447, endPoint y: 213, distance: 21.1
click at [465, 216] on span "[PERSON_NAME] và In" at bounding box center [484, 220] width 54 height 8
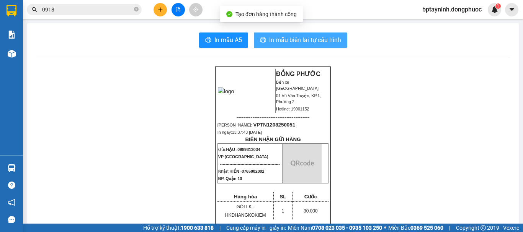
click at [277, 41] on span "In mẫu biên lai tự cấu hình" at bounding box center [305, 40] width 72 height 10
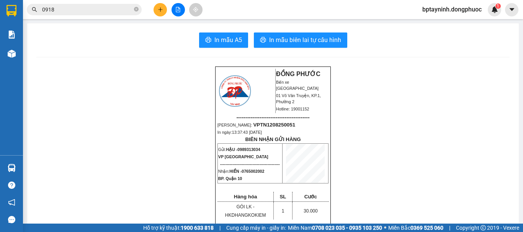
click at [155, 11] on button at bounding box center [160, 9] width 13 height 13
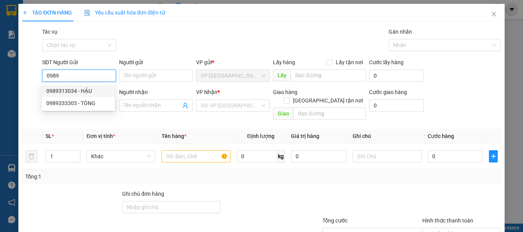
click at [88, 94] on div "0989313034 - HẬU" at bounding box center [78, 91] width 73 height 12
type input "0989313034"
type input "HẬU"
type input "0765002002"
type input "HIỀN"
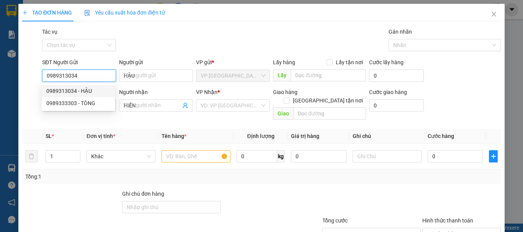
type input "30.000"
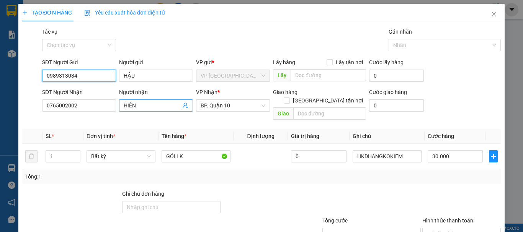
type input "0989313034"
click at [184, 106] on icon "user-add" at bounding box center [185, 106] width 5 height 6
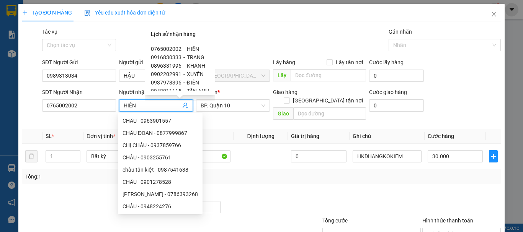
click at [192, 74] on span "XUYẾN" at bounding box center [195, 74] width 17 height 6
type input "0902202991"
type input "XUYẾN"
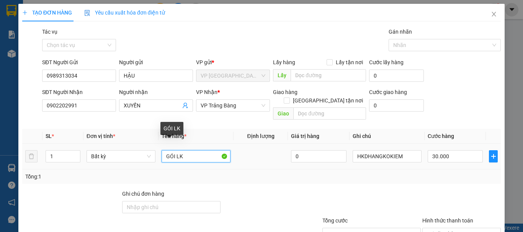
drag, startPoint x: 193, startPoint y: 147, endPoint x: 44, endPoint y: 176, distance: 152.2
click at [44, 176] on div "Transit Pickup Surcharge Ids Transit Deliver Surcharge Ids Transit Deliver Surc…" at bounding box center [261, 152] width 479 height 249
type input "THÙNG LK"
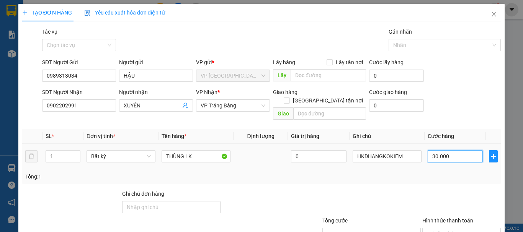
click at [461, 151] on input "30.000" at bounding box center [455, 157] width 55 height 12
type input "2"
type input "20"
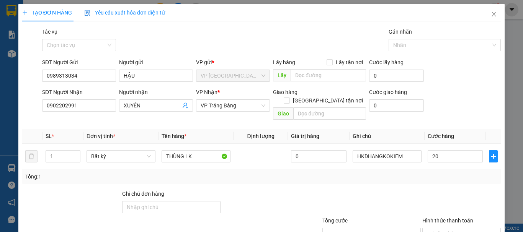
type input "20.000"
click at [445, 178] on div "Transit Pickup Surcharge Ids Transit Deliver Surcharge Ids Transit Deliver Surc…" at bounding box center [261, 152] width 479 height 249
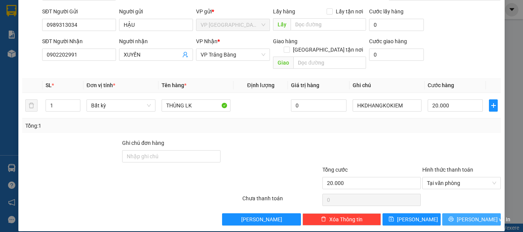
click at [472, 216] on span "[PERSON_NAME] và In" at bounding box center [484, 220] width 54 height 8
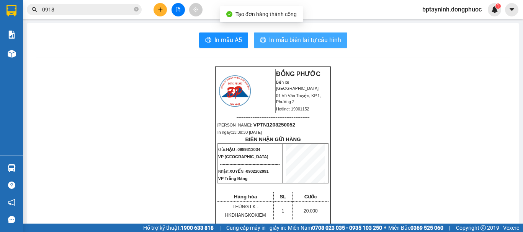
click at [285, 46] on button "In mẫu biên lai tự cấu hình" at bounding box center [300, 40] width 93 height 15
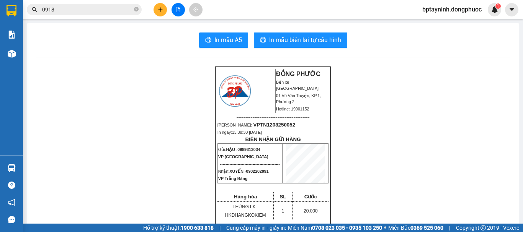
click at [162, 14] on button at bounding box center [160, 9] width 13 height 13
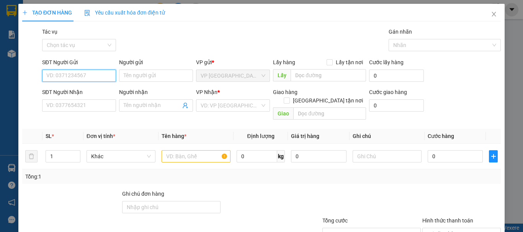
click at [80, 74] on input "SĐT Người Gửi" at bounding box center [79, 76] width 74 height 12
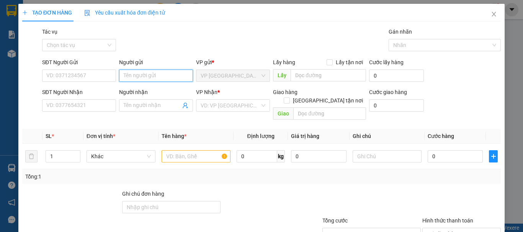
click at [144, 79] on input "Người gửi" at bounding box center [156, 76] width 74 height 12
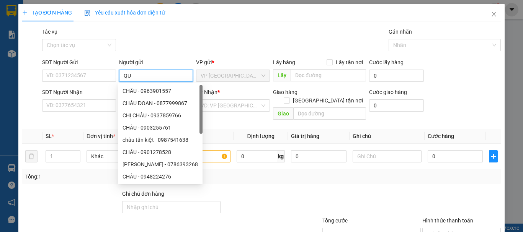
type input "QUY"
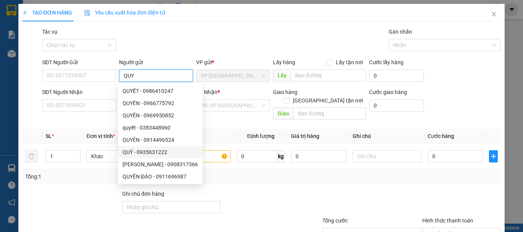
scroll to position [25, 0]
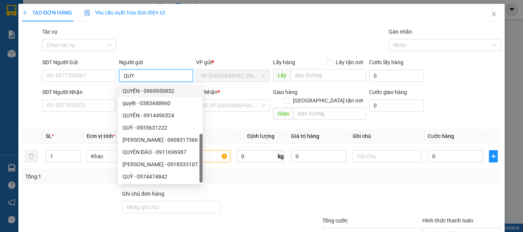
drag, startPoint x: 137, startPoint y: 76, endPoint x: 106, endPoint y: 87, distance: 32.1
click at [106, 87] on form "SĐT Người Gửi VD: 0371234567 Người gửi QUY VP gửi * VP [GEOGRAPHIC_DATA] Lấy hà…" at bounding box center [261, 90] width 479 height 65
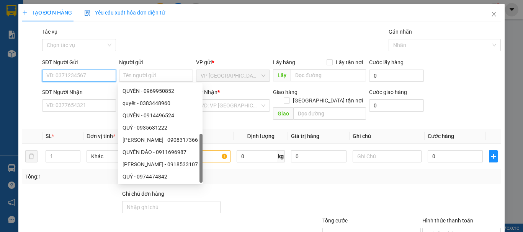
click at [84, 74] on input "SĐT Người Gửi" at bounding box center [79, 76] width 74 height 12
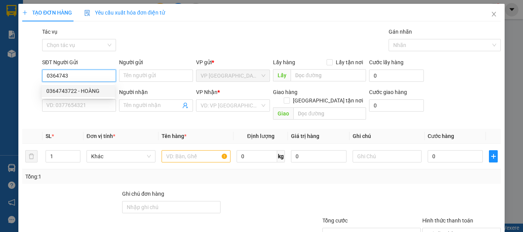
click at [78, 92] on div "0364743722 - HOÀNG" at bounding box center [78, 91] width 64 height 8
type input "0364743722"
type input "HOÀNG"
type input "0972865879"
type input "hoàng"
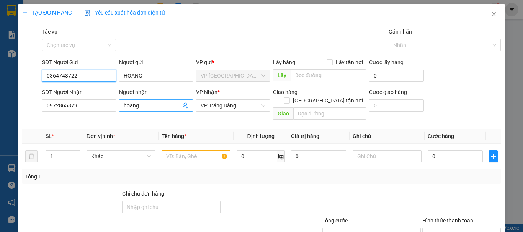
type input "20.000"
type input "0364743722"
click at [185, 106] on icon "user-add" at bounding box center [185, 106] width 6 height 6
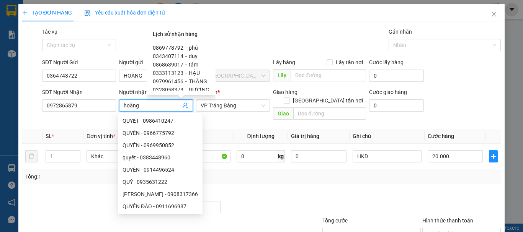
scroll to position [131, 0]
drag, startPoint x: 99, startPoint y: 104, endPoint x: 0, endPoint y: 124, distance: 100.8
click at [0, 123] on div "TẠO ĐƠN HÀNG Yêu cầu xuất hóa đơn điện tử Transit Pickup Surcharge Ids Transit …" at bounding box center [261, 116] width 523 height 232
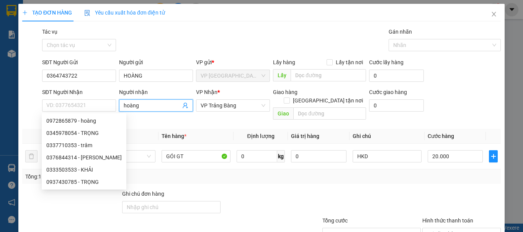
drag, startPoint x: 141, startPoint y: 106, endPoint x: 123, endPoint y: 109, distance: 18.1
click at [124, 109] on input "hoàng" at bounding box center [152, 105] width 57 height 8
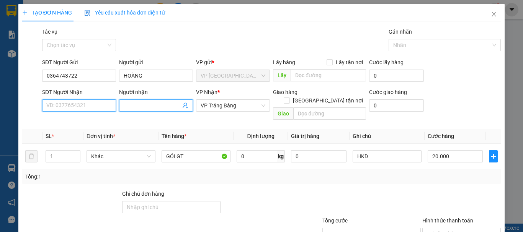
click at [80, 101] on input "SĐT Người Nhận" at bounding box center [79, 106] width 74 height 12
type input "0347258408"
click at [134, 107] on input "Người nhận" at bounding box center [152, 105] width 57 height 8
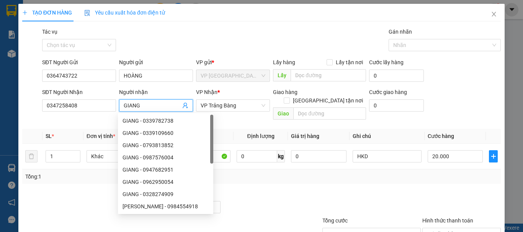
type input "GIANG"
click at [227, 129] on th "Tên hàng *" at bounding box center [196, 136] width 75 height 15
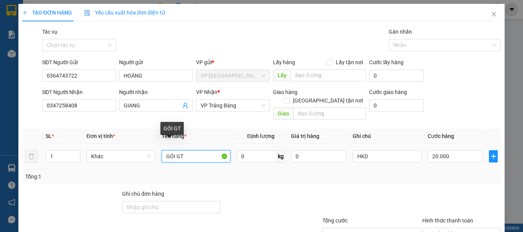
drag, startPoint x: 194, startPoint y: 147, endPoint x: 121, endPoint y: 171, distance: 76.4
click at [121, 171] on div "SL * Đơn vị tính * Tên hàng * Định lượng Giá trị hàng Ghi chú Cước hàng 1 Khác …" at bounding box center [261, 156] width 479 height 55
type input "CỤC QA"
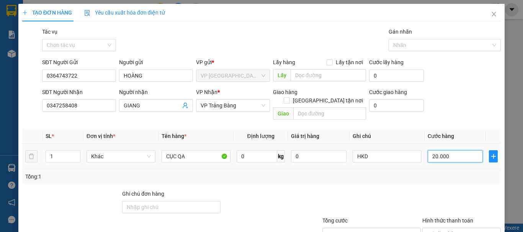
click at [466, 151] on input "20.000" at bounding box center [455, 157] width 55 height 12
type input "3"
type input "30"
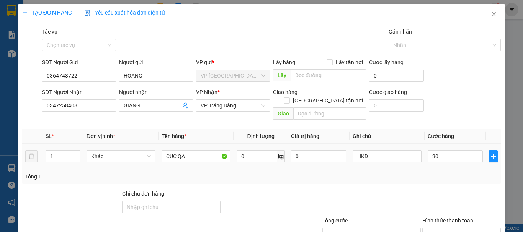
click at [420, 173] on div "Tổng: 1" at bounding box center [261, 177] width 473 height 8
type input "30.000"
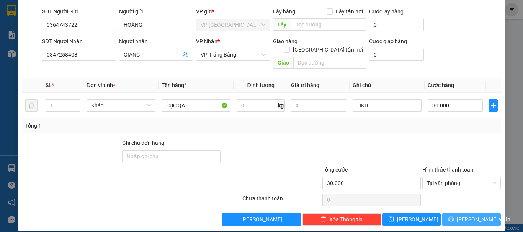
click at [462, 216] on span "[PERSON_NAME] và In" at bounding box center [484, 220] width 54 height 8
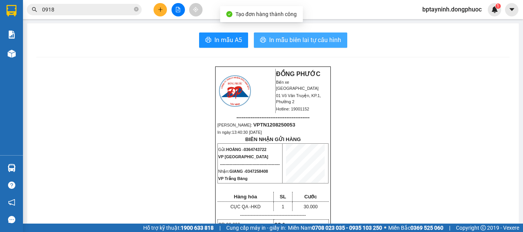
click at [284, 37] on span "In mẫu biên lai tự cấu hình" at bounding box center [305, 40] width 72 height 10
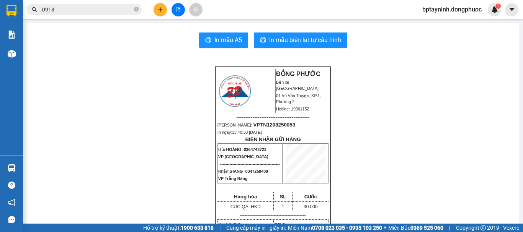
click at [179, 11] on icon "file-add" at bounding box center [177, 9] width 5 height 5
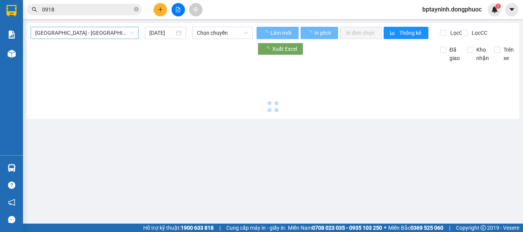
click at [102, 37] on span "[GEOGRAPHIC_DATA] - [GEOGRAPHIC_DATA] (vip)" at bounding box center [84, 32] width 99 height 11
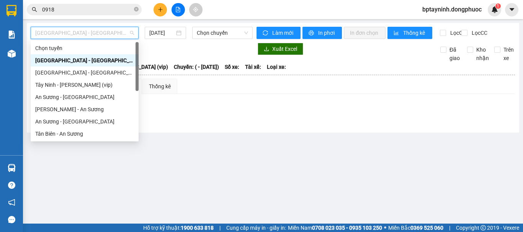
click at [100, 80] on div "Tây Ninh - [PERSON_NAME] (vip)" at bounding box center [85, 85] width 108 height 12
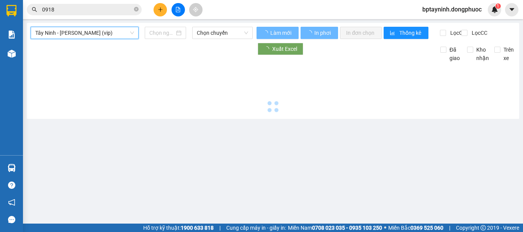
type input "[DATE]"
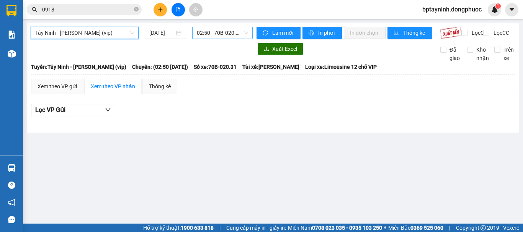
click at [205, 32] on span "02:50 - 70B-020.31" at bounding box center [222, 32] width 51 height 11
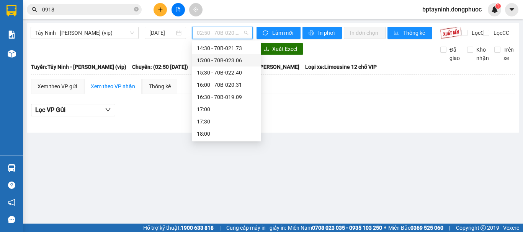
scroll to position [279, 0]
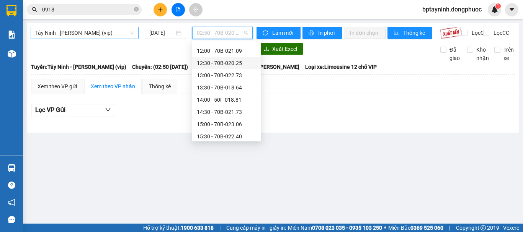
click at [110, 33] on span "Tây Ninh - [PERSON_NAME] (vip)" at bounding box center [84, 32] width 99 height 11
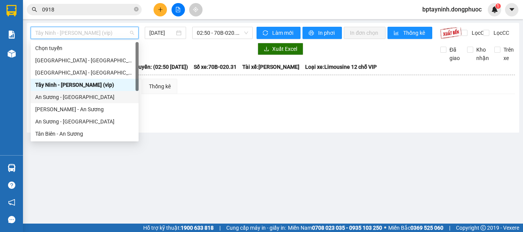
scroll to position [110, 0]
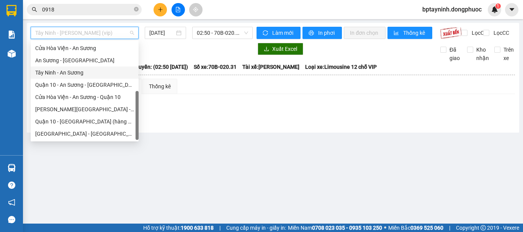
click at [96, 74] on div "Tây Ninh - An Sương" at bounding box center [84, 73] width 99 height 8
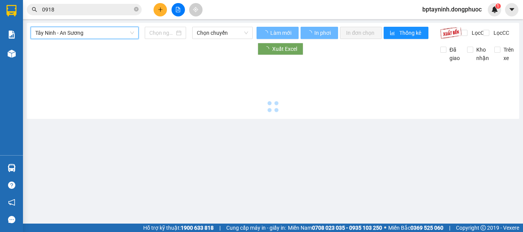
type input "[DATE]"
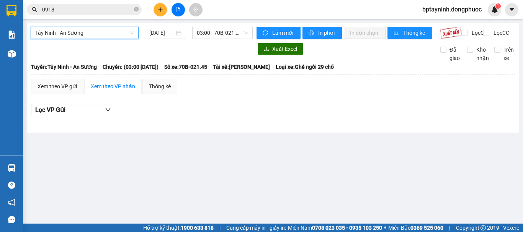
click at [236, 25] on div "Tây Ninh - An Sương [GEOGRAPHIC_DATA] - An Sương [DATE] 03:00 - 70B-021.45 Làm …" at bounding box center [273, 78] width 493 height 110
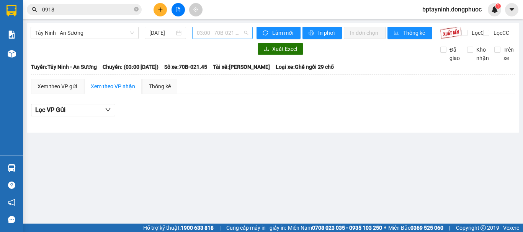
click at [233, 31] on span "03:00 - 70B-021.45" at bounding box center [222, 32] width 51 height 11
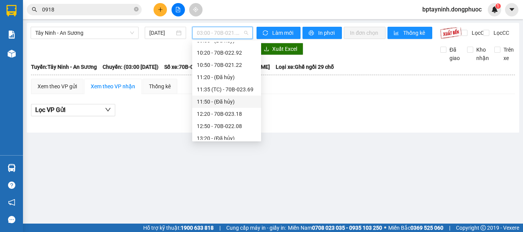
scroll to position [268, 0]
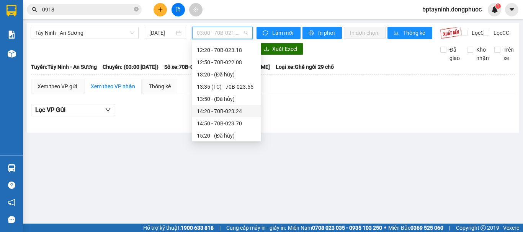
click at [324, 113] on div "Lọc VP Gửi" at bounding box center [273, 110] width 484 height 13
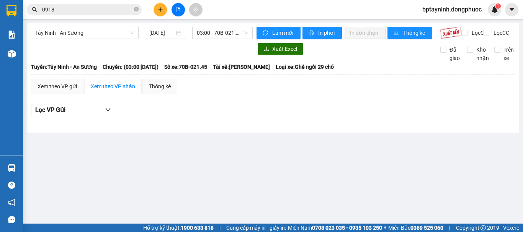
click at [162, 14] on button at bounding box center [160, 9] width 13 height 13
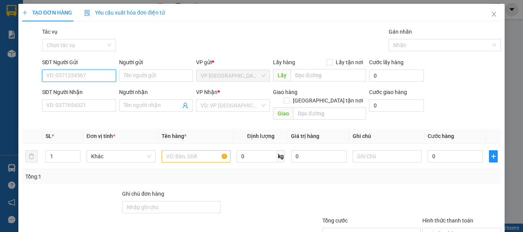
click at [80, 77] on input "SĐT Người Gửi" at bounding box center [79, 76] width 74 height 12
type input "0352242652"
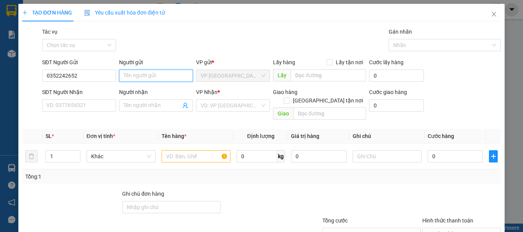
click at [143, 75] on input "Người gửi" at bounding box center [156, 76] width 74 height 12
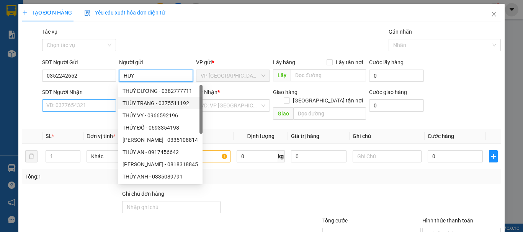
type input "HUY"
click at [99, 104] on input "SĐT Người Nhận" at bounding box center [79, 106] width 74 height 12
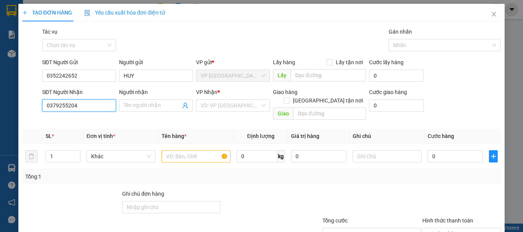
type input "0379255204"
click at [143, 113] on div "Người nhận Tên người nhận" at bounding box center [156, 101] width 74 height 27
click at [149, 110] on span at bounding box center [156, 106] width 74 height 12
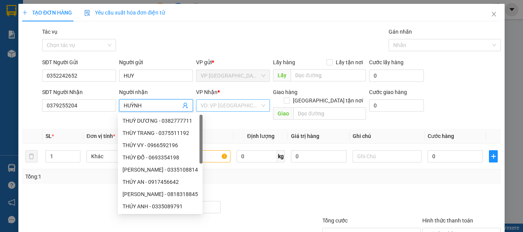
type input "HUỲNH"
click at [237, 104] on input "search" at bounding box center [230, 105] width 59 height 11
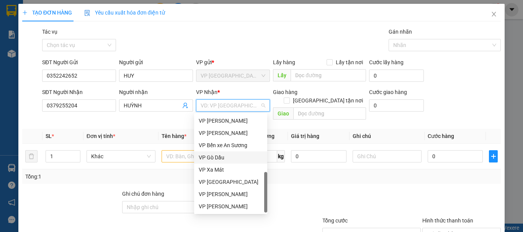
scroll to position [132, 0]
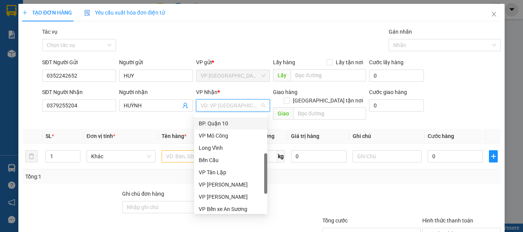
click at [234, 124] on div "BP. Quận 10" at bounding box center [231, 123] width 64 height 8
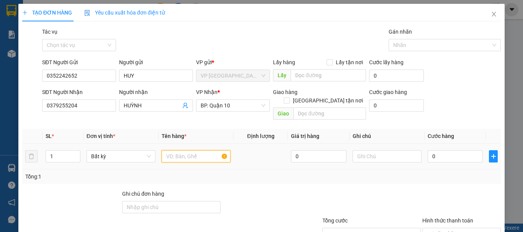
click at [177, 151] on input "text" at bounding box center [196, 157] width 69 height 12
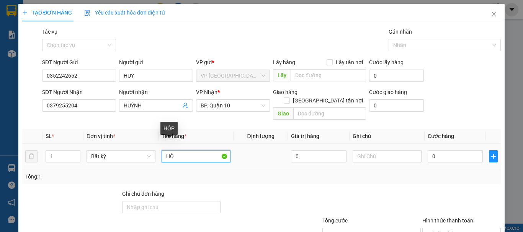
type input "H"
type input "HỘP PK"
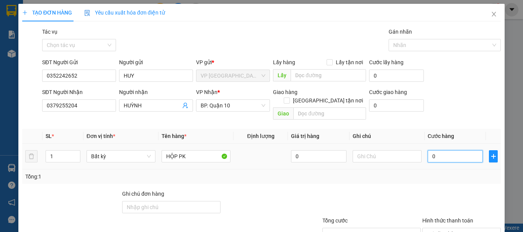
click at [455, 153] on input "0" at bounding box center [455, 157] width 55 height 12
type input "3"
type input "30"
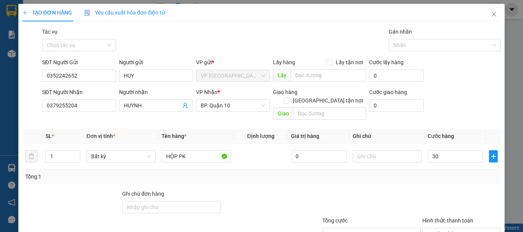
click at [443, 177] on div "Transit Pickup Surcharge Ids Transit Deliver Surcharge Ids Transit Deliver Surc…" at bounding box center [261, 152] width 479 height 249
type input "30.000"
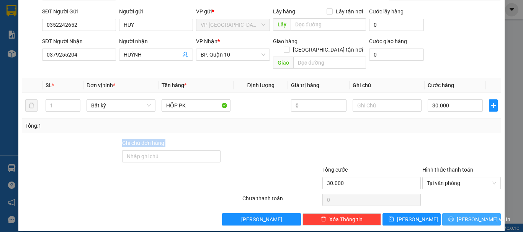
drag, startPoint x: 480, startPoint y: 216, endPoint x: 466, endPoint y: 227, distance: 17.8
click at [480, 215] on button "[PERSON_NAME] và In" at bounding box center [471, 220] width 59 height 12
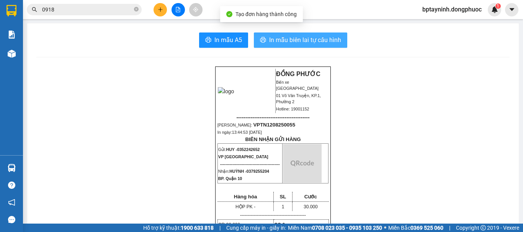
click at [308, 41] on span "In mẫu biên lai tự cấu hình" at bounding box center [305, 40] width 72 height 10
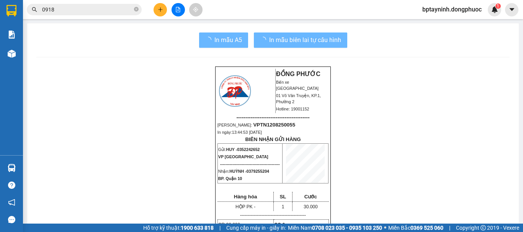
click at [93, 8] on input "0918" at bounding box center [87, 9] width 90 height 8
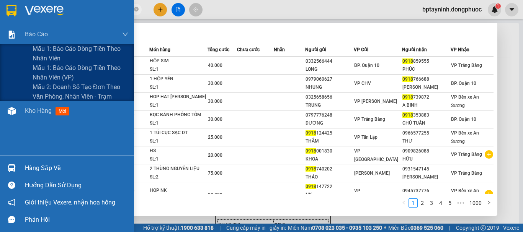
drag, startPoint x: 16, startPoint y: 19, endPoint x: 169, endPoint y: 36, distance: 153.8
click at [0, 34] on section "Kết quả tìm kiếm ( 10000 ) Bộ lọc Mã ĐH Trạng thái Món hàng Tổng cước Chưa cước…" at bounding box center [261, 116] width 523 height 232
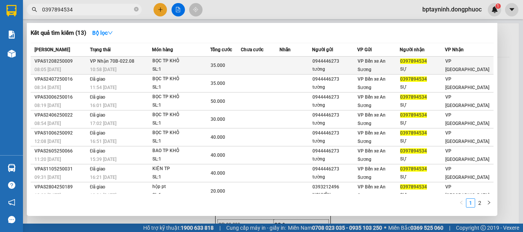
type input "0397894534"
click at [186, 63] on div "BỌC TP KHÔ" at bounding box center [180, 61] width 57 height 8
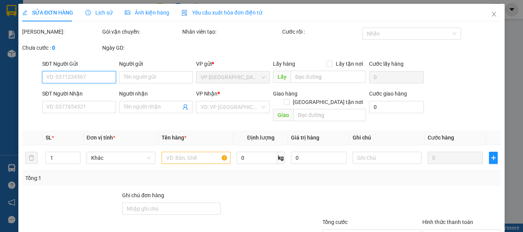
type input "0944446273"
type input "tường"
type input "0397894534"
type input "SỰ"
type input "35.000"
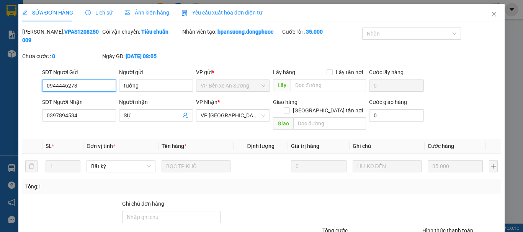
scroll to position [52, 0]
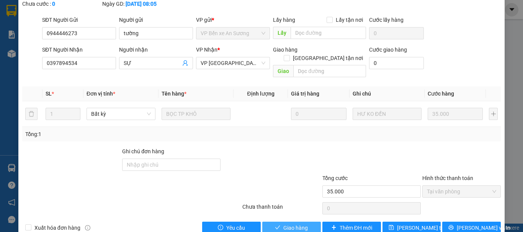
click at [292, 224] on span "Giao hàng" at bounding box center [295, 228] width 25 height 8
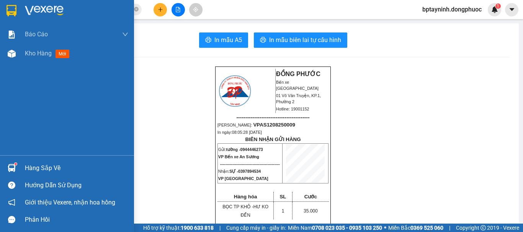
click at [28, 157] on div "Hàng sắp về Hướng dẫn sử dụng Giới thiệu Vexere, nhận hoa hồng Phản hồi" at bounding box center [67, 191] width 134 height 73
drag, startPoint x: 50, startPoint y: 172, endPoint x: 57, endPoint y: 167, distance: 8.4
click at [49, 171] on div "Hàng sắp về" at bounding box center [76, 168] width 103 height 11
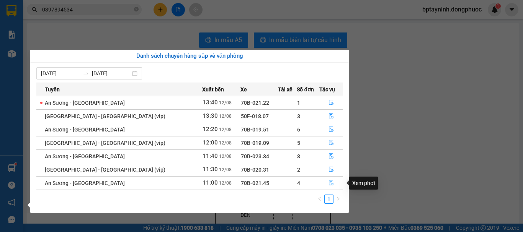
click at [329, 186] on icon "file-done" at bounding box center [331, 182] width 5 height 5
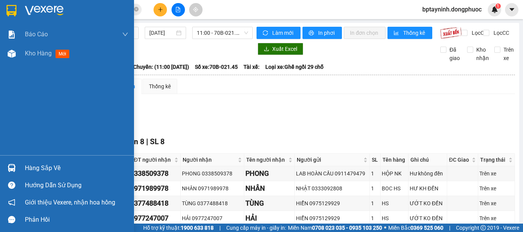
click at [25, 157] on div "Hàng sắp về Hướng dẫn sử dụng Giới thiệu Vexere, nhận hoa hồng Phản hồi" at bounding box center [67, 191] width 134 height 73
click at [41, 171] on div "Hàng sắp về" at bounding box center [76, 168] width 103 height 11
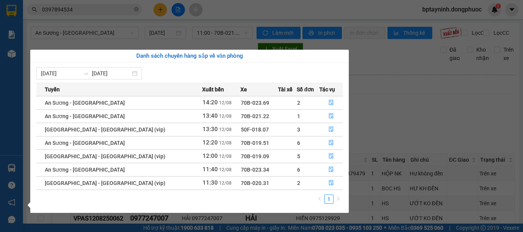
click at [401, 103] on section "Kết quả tìm kiếm ( 13 ) Bộ lọc Mã ĐH Trạng thái Món hàng Tổng cước Chưa cước Nh…" at bounding box center [261, 116] width 523 height 232
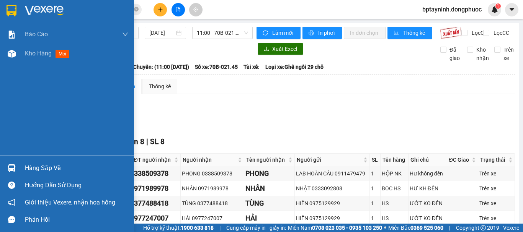
click at [29, 168] on div "Hàng sắp về" at bounding box center [76, 168] width 103 height 11
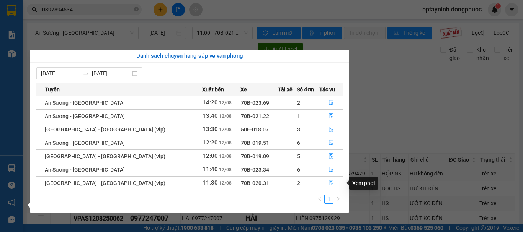
click at [329, 183] on icon "file-done" at bounding box center [331, 183] width 5 height 5
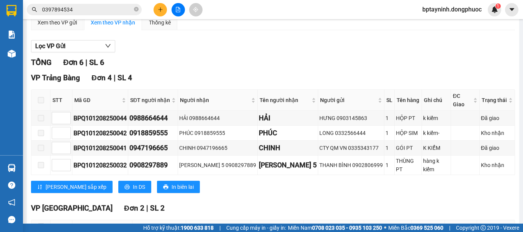
scroll to position [136, 0]
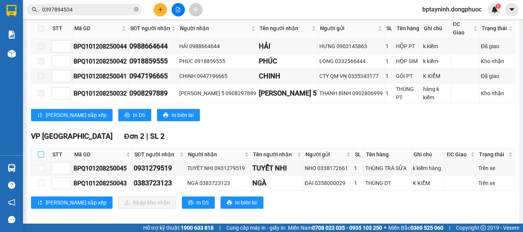
click at [38, 152] on input "checkbox" at bounding box center [41, 155] width 6 height 6
checkbox input "true"
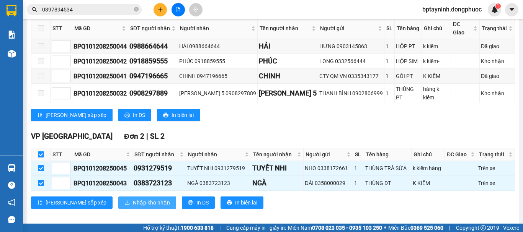
click at [118, 197] on button "Nhập kho nhận" at bounding box center [147, 203] width 58 height 12
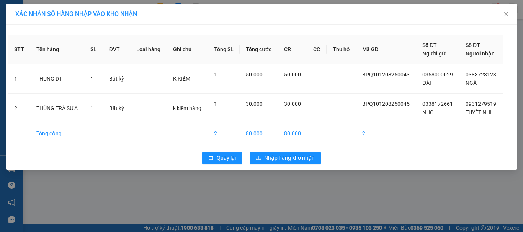
click at [384, 190] on div "XÁC NHẬN SỐ HÀNG NHẬP VÀO KHO NHẬN STT Tên hàng SL ĐVT Loại hàng Ghi chú Tổng S…" at bounding box center [261, 116] width 523 height 232
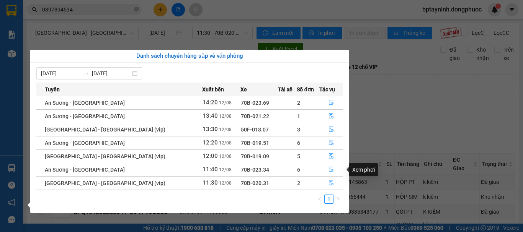
click at [330, 170] on icon "file-done" at bounding box center [331, 169] width 5 height 5
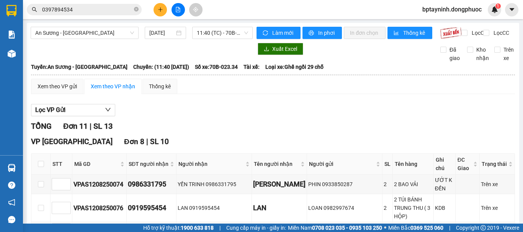
scroll to position [128, 0]
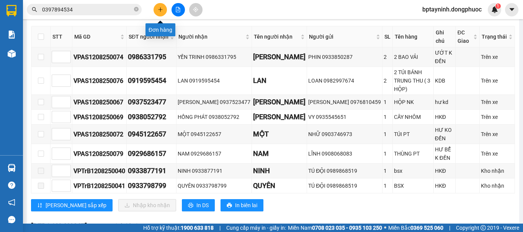
click at [159, 7] on icon "plus" at bounding box center [160, 9] width 5 height 5
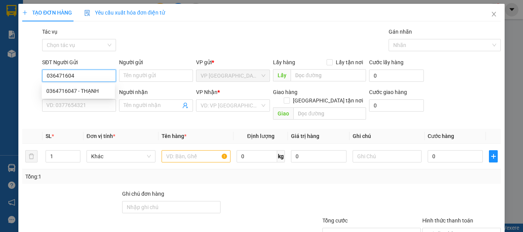
type input "0364716047"
click at [73, 91] on div "0364716047 - THẠNH" at bounding box center [78, 91] width 64 height 8
type input "THẠNH"
type input "0826109696"
type input "VƯƠNG"
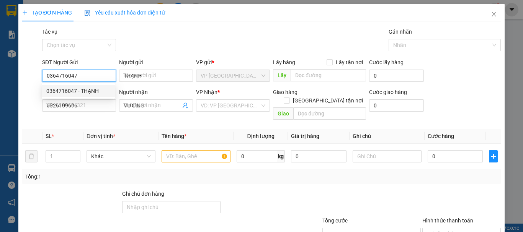
type input "45.000"
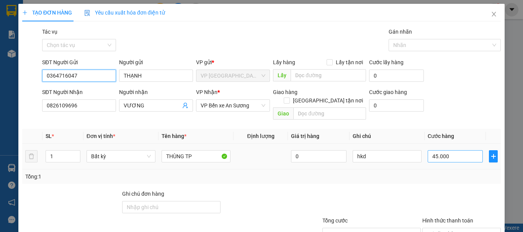
type input "0364716047"
click at [450, 151] on input "45.000" at bounding box center [455, 157] width 55 height 12
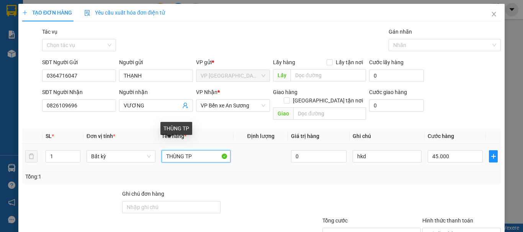
drag, startPoint x: 198, startPoint y: 146, endPoint x: 181, endPoint y: 147, distance: 17.0
click at [181, 151] on input "THÙNG TP" at bounding box center [196, 157] width 69 height 12
type input "THÙNG QA"
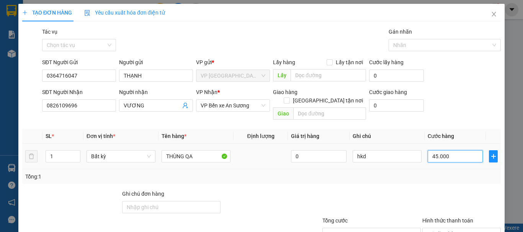
click at [449, 151] on input "45.000" at bounding box center [455, 157] width 55 height 12
type input "2"
type input "25"
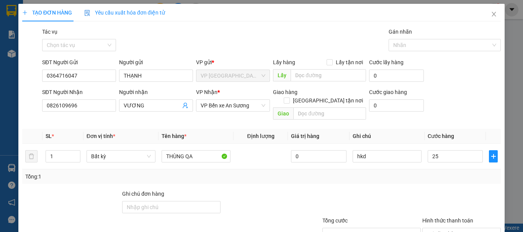
type input "25.000"
drag, startPoint x: 436, startPoint y: 165, endPoint x: 436, endPoint y: 170, distance: 4.2
click at [436, 173] on div "Tổng: 1" at bounding box center [261, 177] width 473 height 8
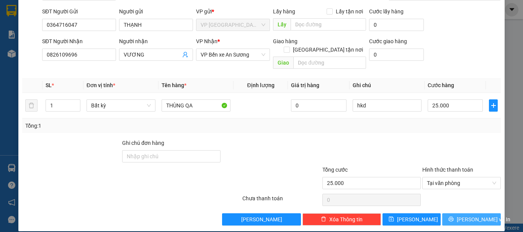
click at [470, 214] on button "[PERSON_NAME] và In" at bounding box center [471, 220] width 59 height 12
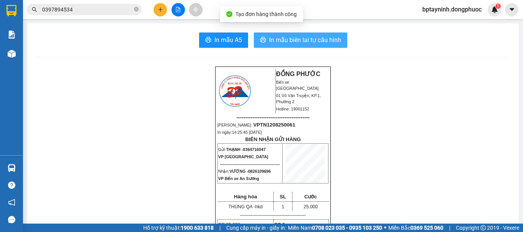
click at [292, 40] on span "In mẫu biên lai tự cấu hình" at bounding box center [305, 40] width 72 height 10
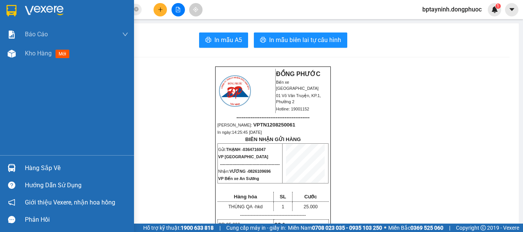
drag, startPoint x: 43, startPoint y: 53, endPoint x: 181, endPoint y: 232, distance: 225.6
click at [43, 53] on span "Kho hàng" at bounding box center [38, 53] width 27 height 7
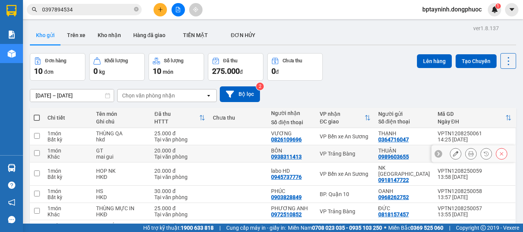
scroll to position [108, 0]
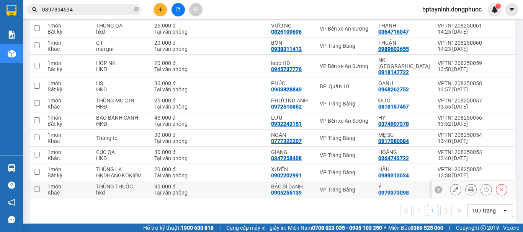
click at [343, 187] on div "VP Trảng Bàng" at bounding box center [345, 190] width 51 height 6
checkbox input "true"
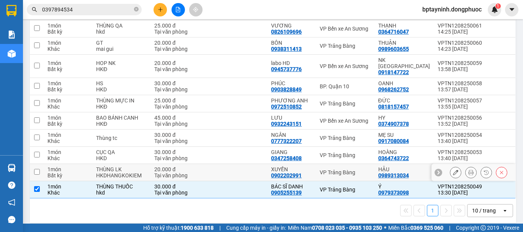
click at [343, 170] on div "VP Trảng Bàng" at bounding box center [345, 173] width 51 height 6
checkbox input "true"
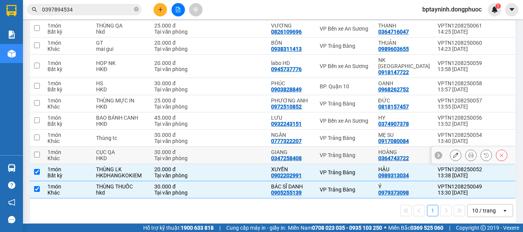
click at [339, 152] on div "VP Trảng Bàng" at bounding box center [345, 155] width 51 height 6
checkbox input "true"
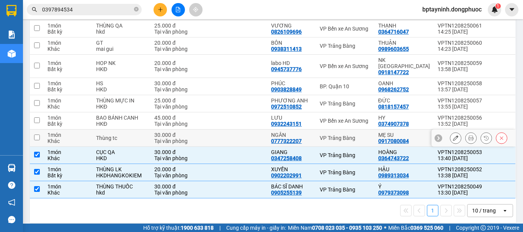
drag, startPoint x: 343, startPoint y: 130, endPoint x: 344, endPoint y: 123, distance: 7.7
click at [343, 135] on div "VP Trảng Bàng" at bounding box center [345, 138] width 51 height 6
checkbox input "true"
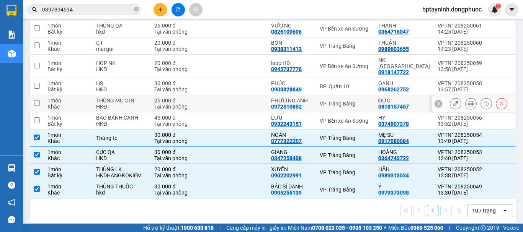
drag, startPoint x: 346, startPoint y: 95, endPoint x: 347, endPoint y: 61, distance: 34.1
click at [346, 101] on div "VP Trảng Bàng" at bounding box center [345, 104] width 51 height 6
checkbox input "true"
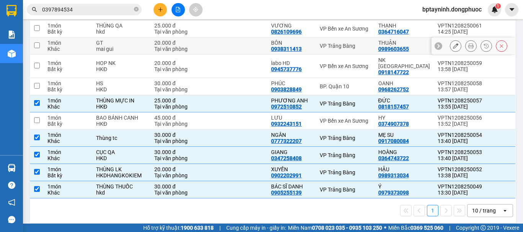
click at [349, 46] on div "VP Trảng Bàng" at bounding box center [345, 46] width 51 height 6
checkbox input "true"
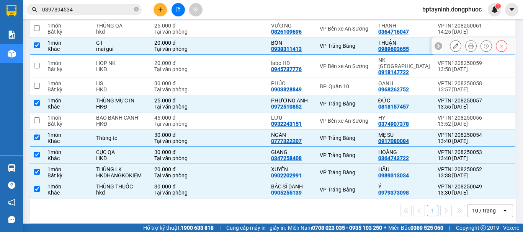
scroll to position [0, 0]
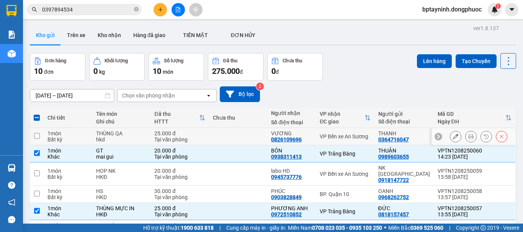
click at [351, 135] on div "VP Bến xe An Sương" at bounding box center [345, 137] width 51 height 6
checkbox input "true"
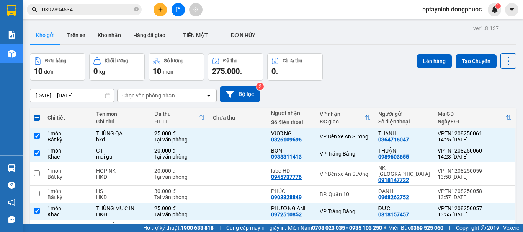
scroll to position [108, 0]
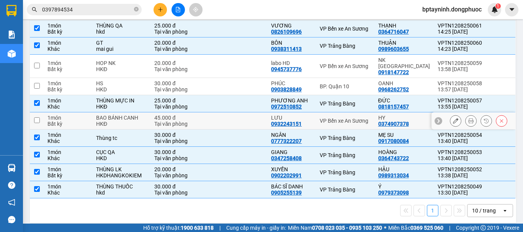
drag, startPoint x: 345, startPoint y: 114, endPoint x: 357, endPoint y: 65, distance: 50.3
click at [347, 113] on td "VP Bến xe An Sương" at bounding box center [345, 121] width 58 height 17
checkbox input "true"
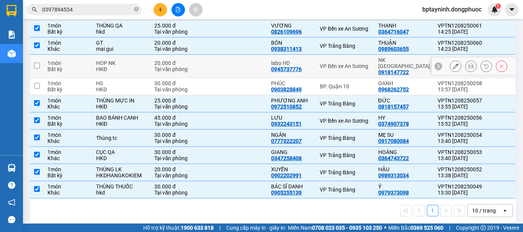
click at [358, 63] on div "VP Bến xe An Sương" at bounding box center [345, 66] width 51 height 6
checkbox input "true"
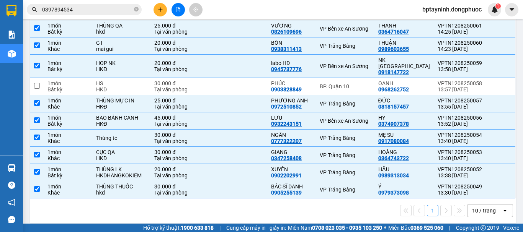
scroll to position [0, 0]
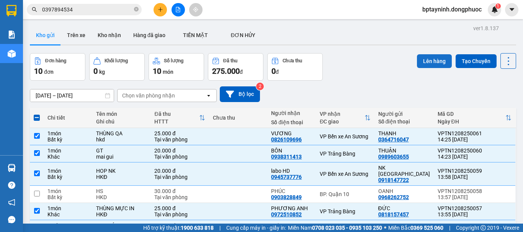
click at [429, 62] on button "Lên hàng" at bounding box center [434, 61] width 35 height 14
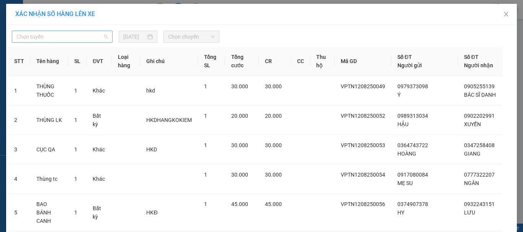
click at [51, 38] on span "Chọn tuyến" at bounding box center [62, 36] width 92 height 11
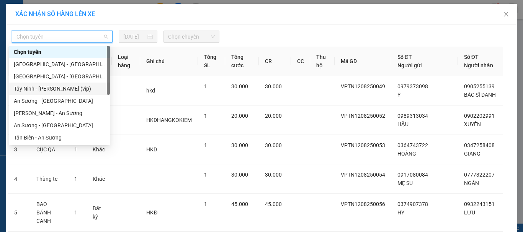
scroll to position [110, 0]
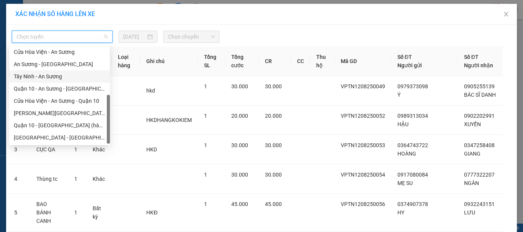
drag, startPoint x: 37, startPoint y: 78, endPoint x: 151, endPoint y: 59, distance: 115.4
click at [37, 77] on div "Tây Ninh - An Sương" at bounding box center [60, 76] width 92 height 8
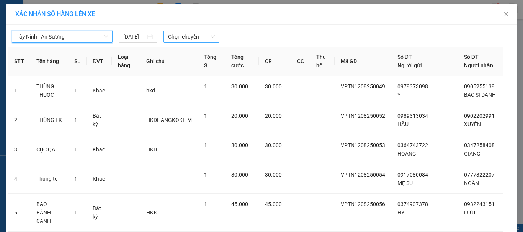
click at [195, 39] on span "Chọn chuyến" at bounding box center [191, 36] width 47 height 11
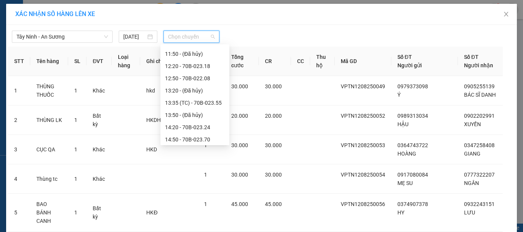
scroll to position [343, 0]
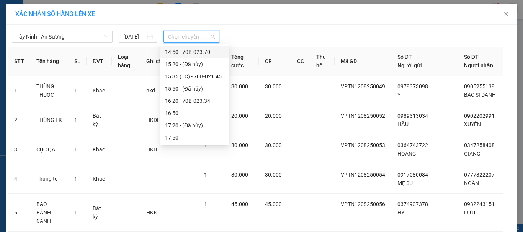
click at [191, 51] on div "14:50 - 70B-023.70" at bounding box center [195, 52] width 60 height 8
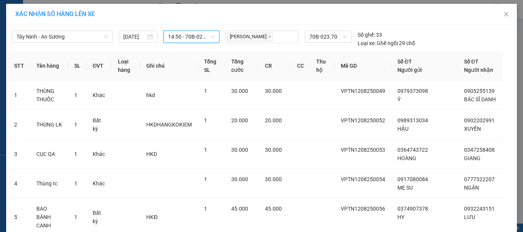
scroll to position [187, 0]
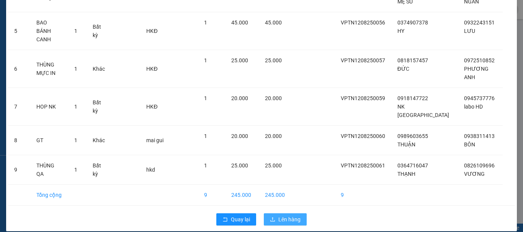
click at [295, 216] on span "Lên hàng" at bounding box center [289, 220] width 22 height 8
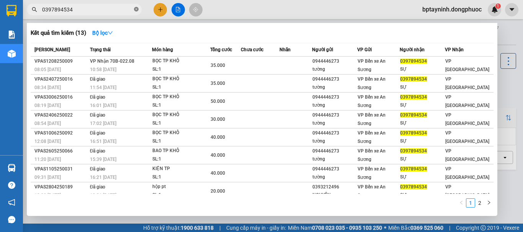
click at [136, 10] on icon "close-circle" at bounding box center [136, 9] width 5 height 5
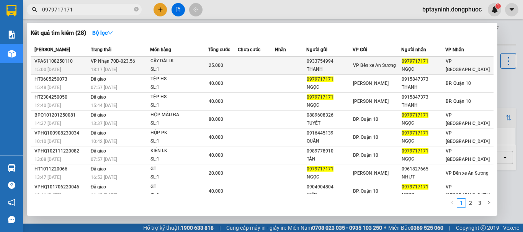
type input "0979717171"
click at [243, 62] on td at bounding box center [256, 66] width 37 height 18
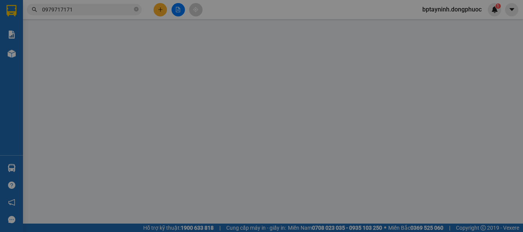
type input "0933754994"
type input "THANH"
type input "0979717171"
type input "NGỌC"
type input "25.000"
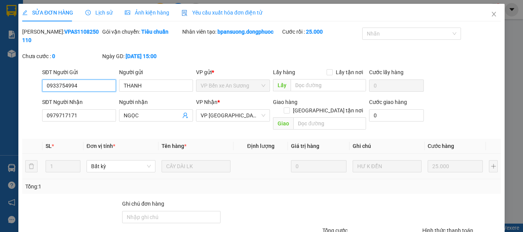
scroll to position [52, 0]
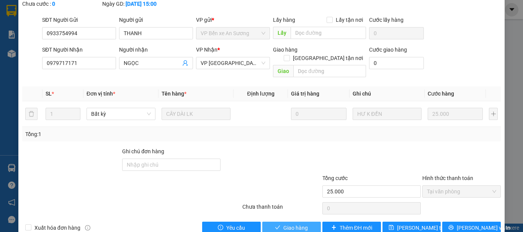
click at [297, 224] on span "Giao hàng" at bounding box center [295, 228] width 25 height 8
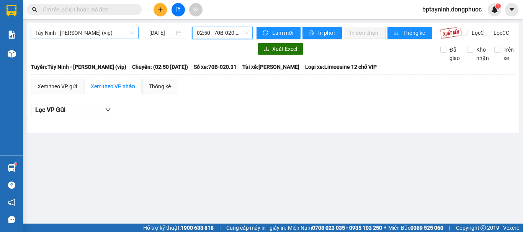
click at [124, 31] on span "Tây Ninh - Hồ Chí Minh (vip)" at bounding box center [84, 32] width 99 height 11
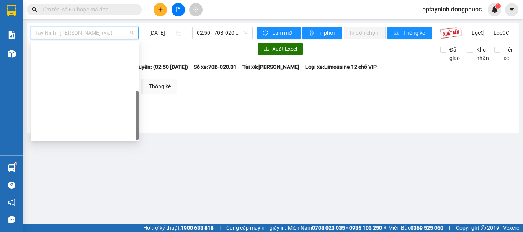
scroll to position [110, 0]
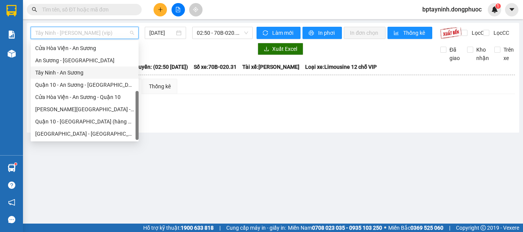
click at [91, 75] on div "Tây Ninh - An Sương" at bounding box center [84, 73] width 99 height 8
type input "[DATE]"
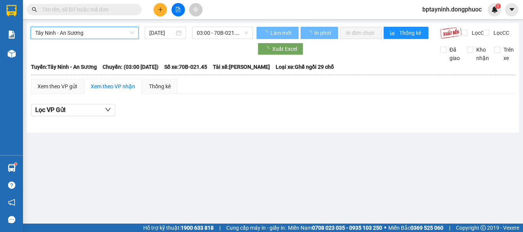
click at [215, 39] on div "Tây Ninh - An Sương Tây Ninh - An Sương 12/08/2025 03:00 - 70B-021.45" at bounding box center [142, 33] width 222 height 12
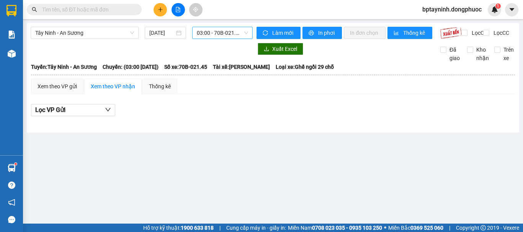
click at [221, 32] on span "03:00 - 70B-021.45" at bounding box center [222, 32] width 51 height 11
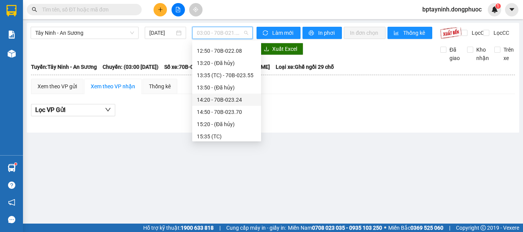
scroll to position [216, 0]
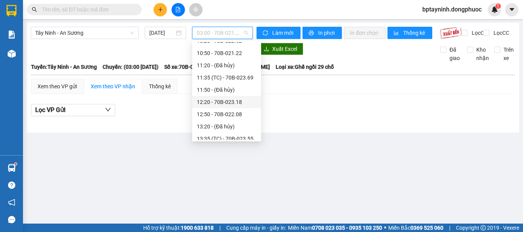
click at [336, 108] on div "Lọc VP Gửi" at bounding box center [273, 112] width 484 height 25
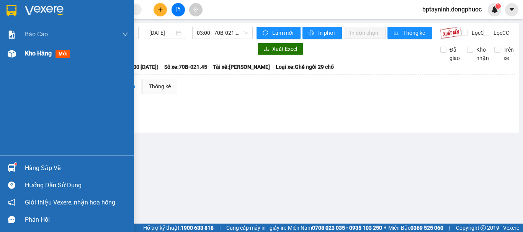
click at [28, 52] on span "Kho hàng" at bounding box center [38, 53] width 27 height 7
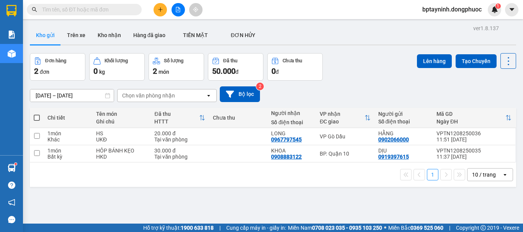
click at [178, 3] on button at bounding box center [178, 9] width 13 height 13
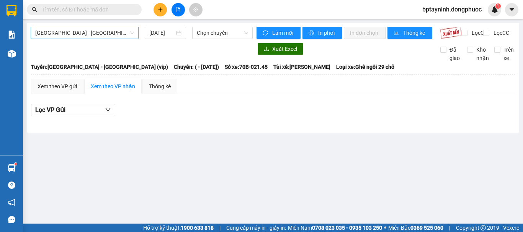
click at [85, 31] on span "[GEOGRAPHIC_DATA] - [GEOGRAPHIC_DATA] (vip)" at bounding box center [84, 32] width 99 height 11
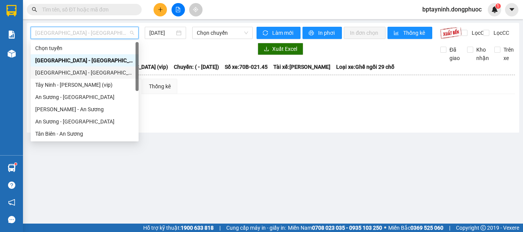
click at [101, 82] on div "Tây Ninh - [PERSON_NAME] (vip)" at bounding box center [84, 85] width 99 height 8
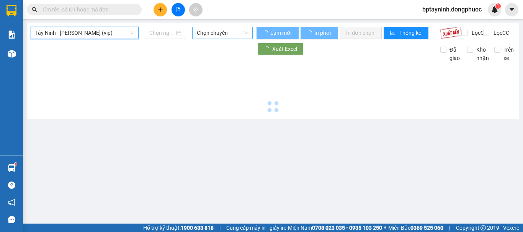
type input "[DATE]"
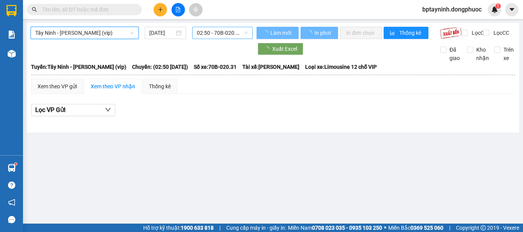
click at [210, 29] on span "02:50 - 70B-020.31" at bounding box center [222, 32] width 51 height 11
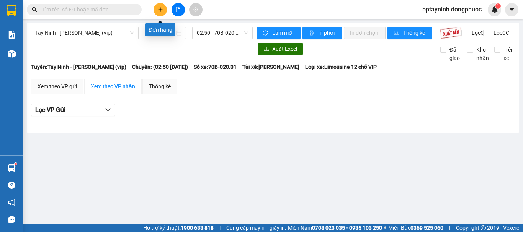
click at [160, 3] on button at bounding box center [160, 9] width 13 height 13
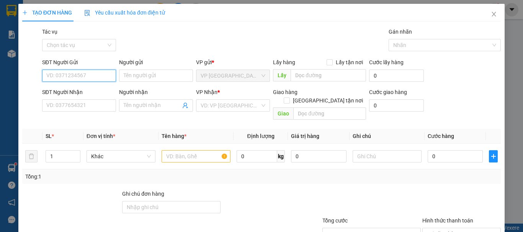
click at [90, 75] on input "SĐT Người Gửi" at bounding box center [79, 76] width 74 height 12
click at [90, 78] on input "0903661566" at bounding box center [79, 76] width 74 height 12
drag, startPoint x: 82, startPoint y: 74, endPoint x: 9, endPoint y: 85, distance: 73.2
click at [9, 85] on div "TẠO ĐƠN HÀNG Yêu cầu xuất hóa đơn điện tử Transit Pickup Surcharge Ids Transit …" at bounding box center [261, 116] width 523 height 232
type input "0903661566"
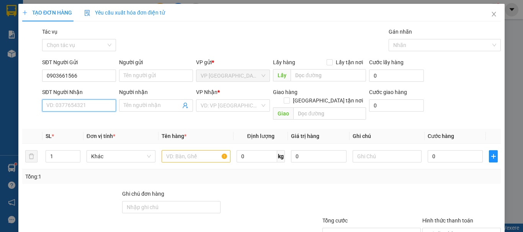
click at [82, 105] on input "SĐT Người Nhận" at bounding box center [79, 106] width 74 height 12
paste input "0903661566"
type input "0903661566"
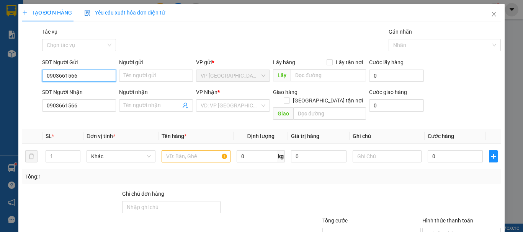
drag, startPoint x: 24, startPoint y: 88, endPoint x: 14, endPoint y: 90, distance: 10.5
click at [13, 90] on div "TẠO ĐƠN HÀNG Yêu cầu xuất hóa đơn điện tử Transit Pickup Surcharge Ids Transit …" at bounding box center [261, 116] width 523 height 232
click at [89, 78] on input "0968383277" at bounding box center [79, 76] width 74 height 12
type input "0968383277"
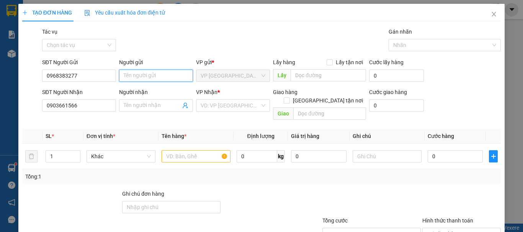
click at [132, 75] on input "Người gửi" at bounding box center [156, 76] width 74 height 12
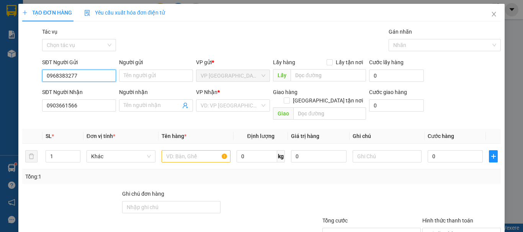
click at [98, 77] on input "0968383277" at bounding box center [79, 76] width 74 height 12
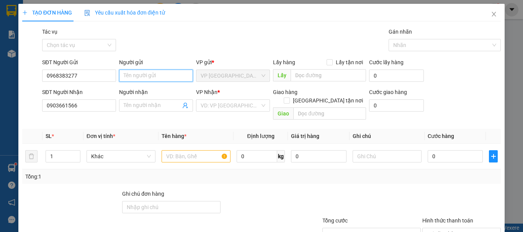
click at [137, 79] on input "Người gửi" at bounding box center [156, 76] width 74 height 12
type input "TOÀN"
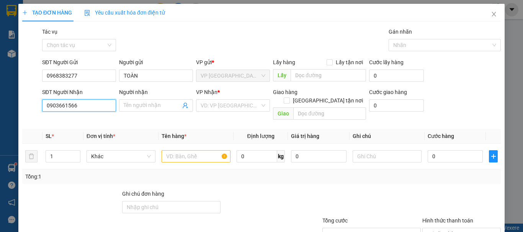
click at [105, 104] on input "0903661566" at bounding box center [79, 106] width 74 height 12
click at [133, 104] on input "Người nhận" at bounding box center [152, 105] width 57 height 8
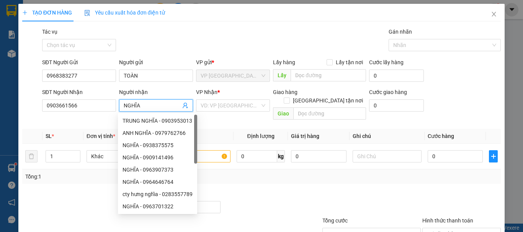
type input "NGHĨA"
click at [234, 99] on div "VP Nhận *" at bounding box center [233, 93] width 74 height 11
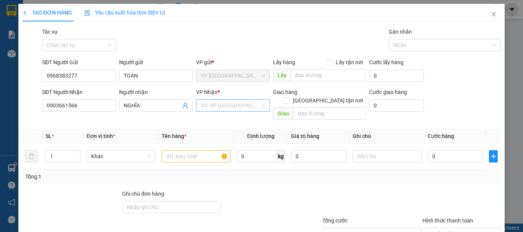
click at [236, 103] on input "search" at bounding box center [230, 105] width 59 height 11
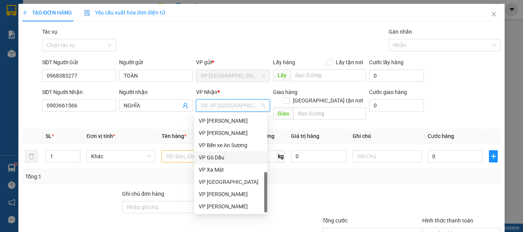
scroll to position [68, 0]
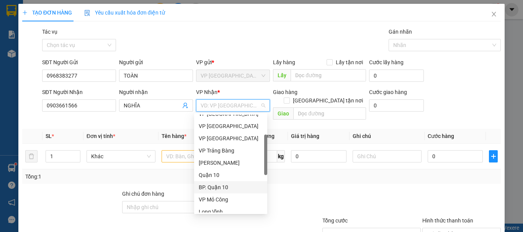
click at [216, 185] on div "BP. Quận 10" at bounding box center [231, 187] width 64 height 8
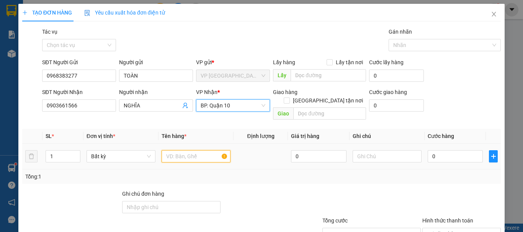
click at [198, 151] on input "text" at bounding box center [196, 157] width 69 height 12
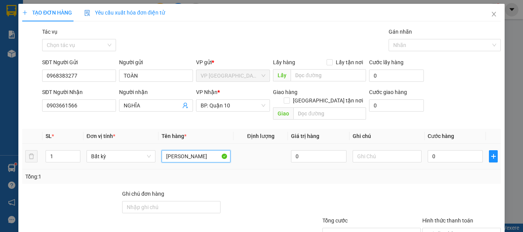
type input "J"
type input "HỘP ĐEN GIẤY"
click at [442, 151] on input "0" at bounding box center [455, 157] width 55 height 12
type input "7"
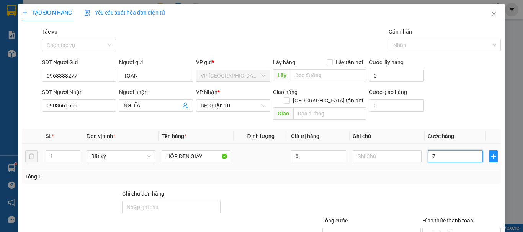
type input "70"
type input "70.000"
click at [430, 190] on div at bounding box center [462, 203] width 80 height 27
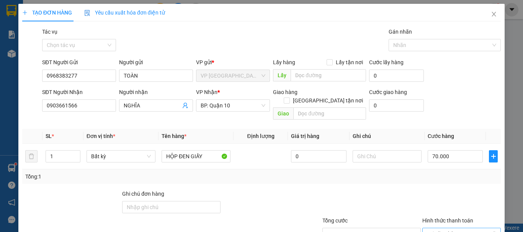
scroll to position [51, 0]
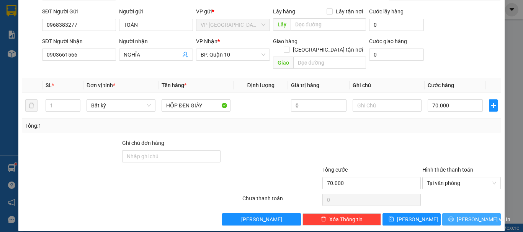
click at [468, 216] on span "[PERSON_NAME] và In" at bounding box center [484, 220] width 54 height 8
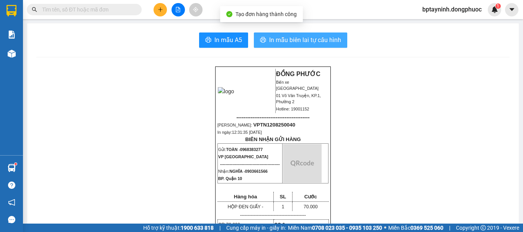
click at [316, 39] on span "In mẫu biên lai tự cấu hình" at bounding box center [305, 40] width 72 height 10
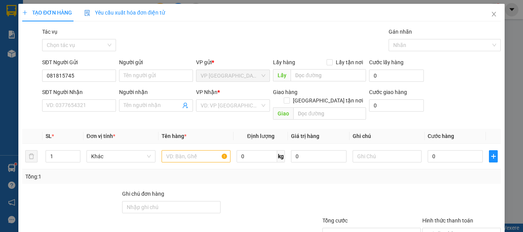
type input "0818157457"
click at [73, 86] on div "0818157457 - ĐỨC" at bounding box center [89, 91] width 95 height 12
type input "ĐỨC"
type input "0972510852"
type input "PHƯƠNG ANH"
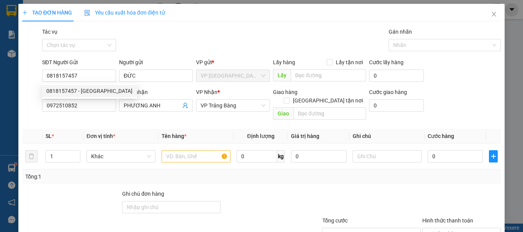
type input "20.000"
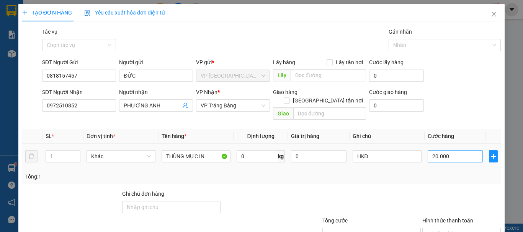
type input "0818157457"
click at [448, 151] on input "20.000" at bounding box center [455, 157] width 55 height 12
type input "2"
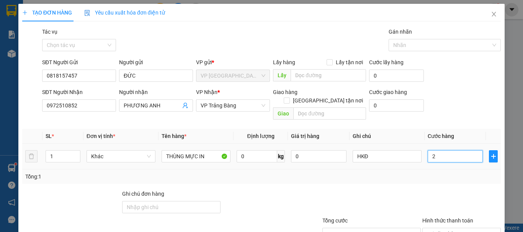
type input "25"
type input "25.000"
click at [384, 177] on div "Transit Pickup Surcharge Ids Transit Deliver Surcharge Ids Transit Deliver Surc…" at bounding box center [261, 152] width 479 height 249
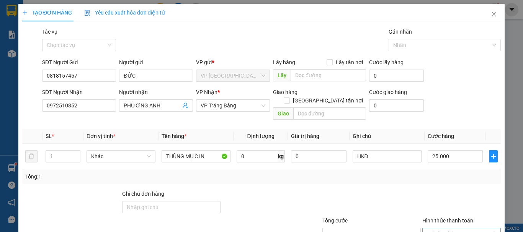
scroll to position [51, 0]
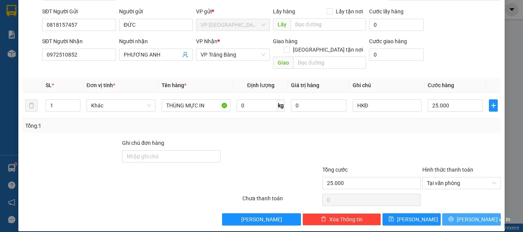
click at [475, 216] on span "[PERSON_NAME] và In" at bounding box center [484, 220] width 54 height 8
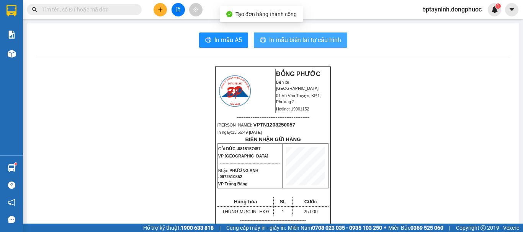
click at [328, 39] on span "In mẫu biên lai tự cấu hình" at bounding box center [305, 40] width 72 height 10
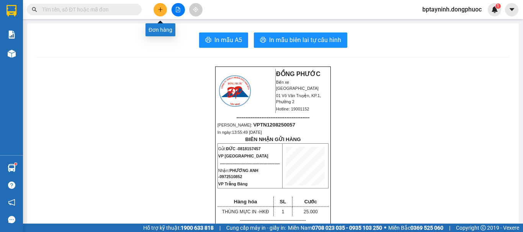
click at [159, 6] on button at bounding box center [160, 9] width 13 height 13
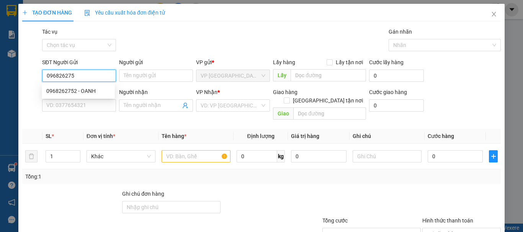
type input "0968262752"
click at [101, 85] on div "0968262752 - OANH" at bounding box center [78, 91] width 73 height 12
type input "OANH"
type input "0903828849"
type input "PHÚC"
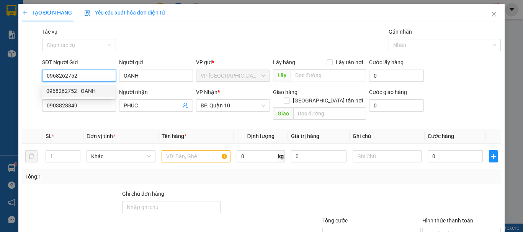
type input "30.000"
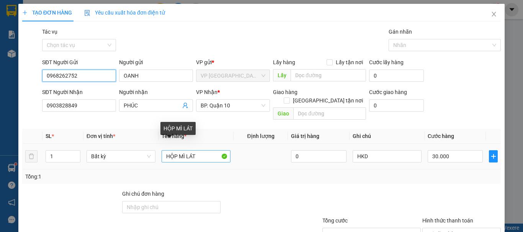
type input "0968262752"
drag, startPoint x: 198, startPoint y: 145, endPoint x: 97, endPoint y: 146, distance: 101.1
click at [97, 146] on tr "1 Bất kỳ HỘP MÌ LÁT 0 HKD 30.000" at bounding box center [261, 157] width 479 height 26
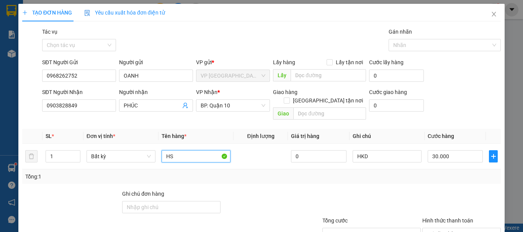
type input "HS"
click at [323, 173] on div "Tổng: 1" at bounding box center [261, 177] width 473 height 8
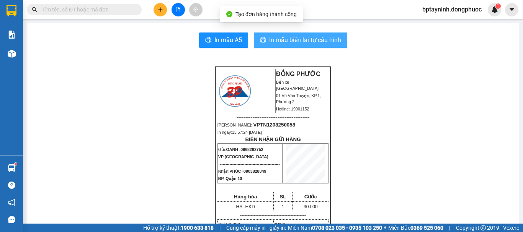
click at [296, 34] on button "In mẫu biên lai tự cấu hình" at bounding box center [300, 40] width 93 height 15
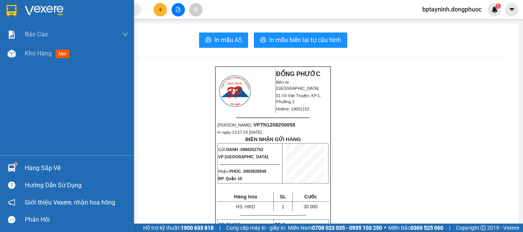
click at [18, 166] on div at bounding box center [11, 168] width 13 height 13
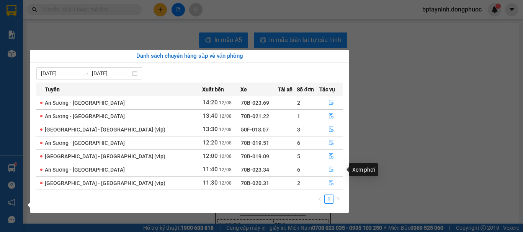
click at [329, 168] on icon "file-done" at bounding box center [331, 169] width 5 height 5
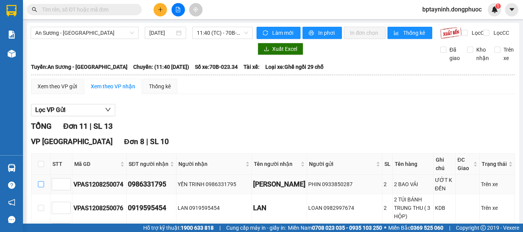
click at [38, 182] on input "checkbox" at bounding box center [41, 185] width 6 height 6
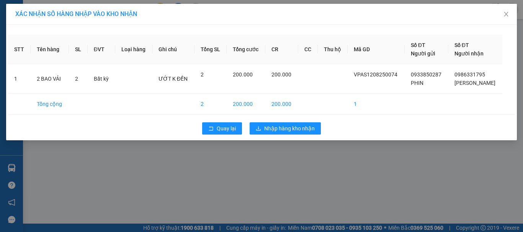
click at [428, 164] on div "XÁC NHẬN SỐ HÀNG NHẬP VÀO KHO NHẬN STT Tên hàng SL ĐVT Loại hàng Ghi chú Tổng S…" at bounding box center [261, 116] width 523 height 232
